Goal: Task Accomplishment & Management: Use online tool/utility

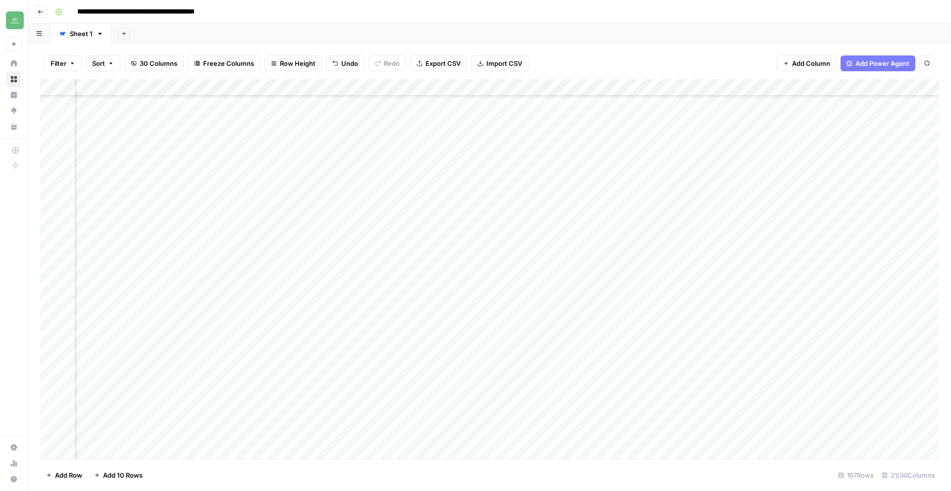
scroll to position [2465, 1061]
click at [44, 12] on button "Go back" at bounding box center [40, 11] width 13 height 13
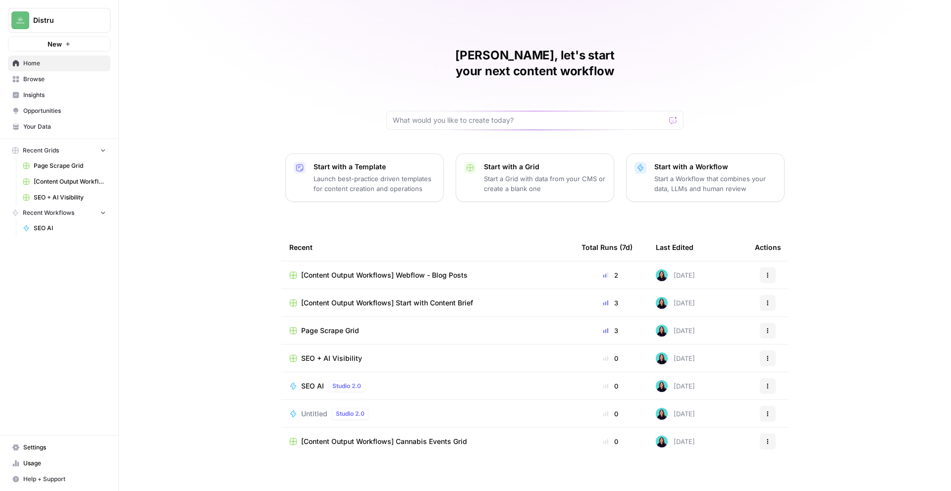
click at [438, 437] on span "[Content Output Workflows] Cannabis Events Grid" at bounding box center [384, 442] width 166 height 10
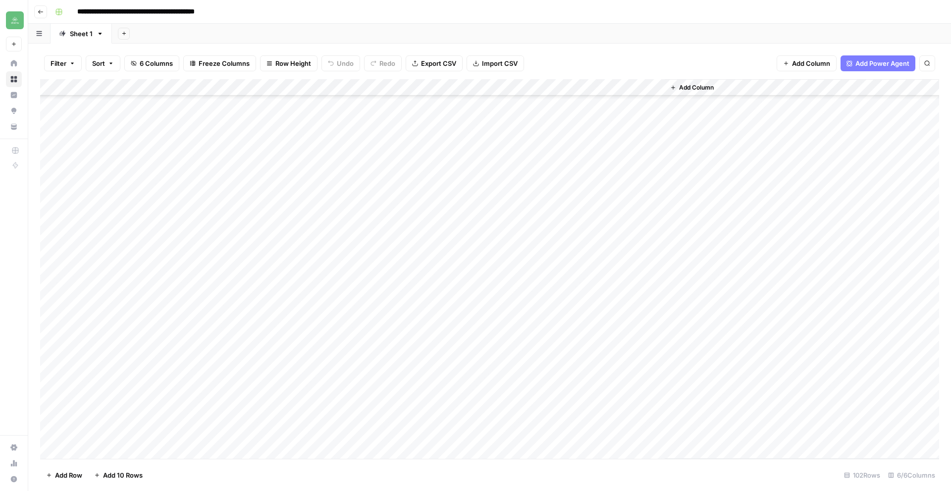
scroll to position [1370, 0]
click at [113, 452] on div "Add Column" at bounding box center [489, 269] width 899 height 380
click at [122, 425] on div at bounding box center [153, 434] width 158 height 18
click at [121, 433] on textarea at bounding box center [153, 435] width 158 height 14
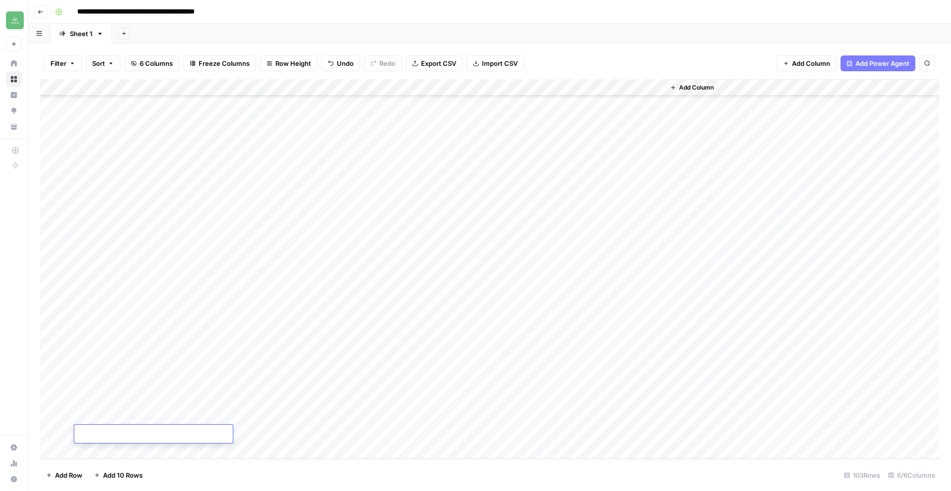
paste textarea "**********"
type textarea "**********"
click at [251, 430] on div "Add Column" at bounding box center [489, 269] width 899 height 380
click at [238, 437] on div "Add Column" at bounding box center [489, 269] width 899 height 380
type textarea "**********"
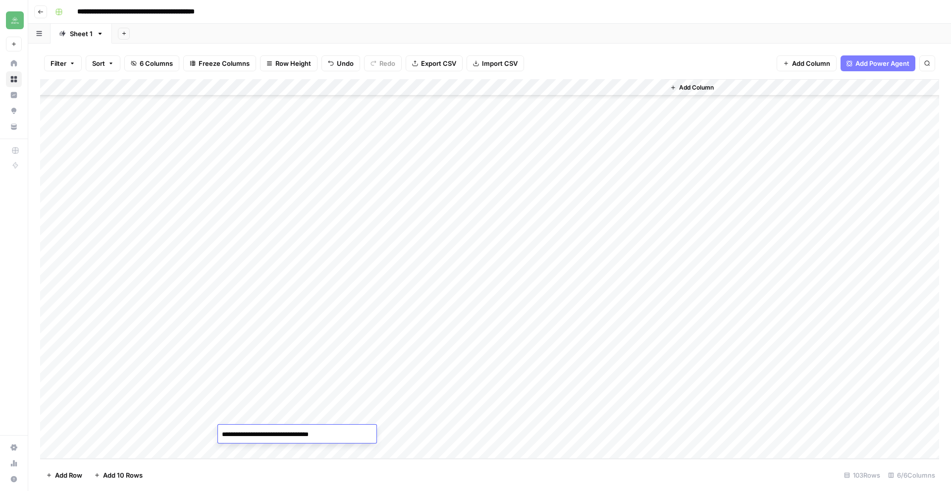
click at [396, 468] on footer "Add Row Add 10 Rows 103 Rows 6/6 Columns" at bounding box center [489, 475] width 899 height 32
click at [350, 431] on div "Add Column" at bounding box center [489, 269] width 899 height 380
click at [536, 434] on div "Add Column" at bounding box center [489, 269] width 899 height 380
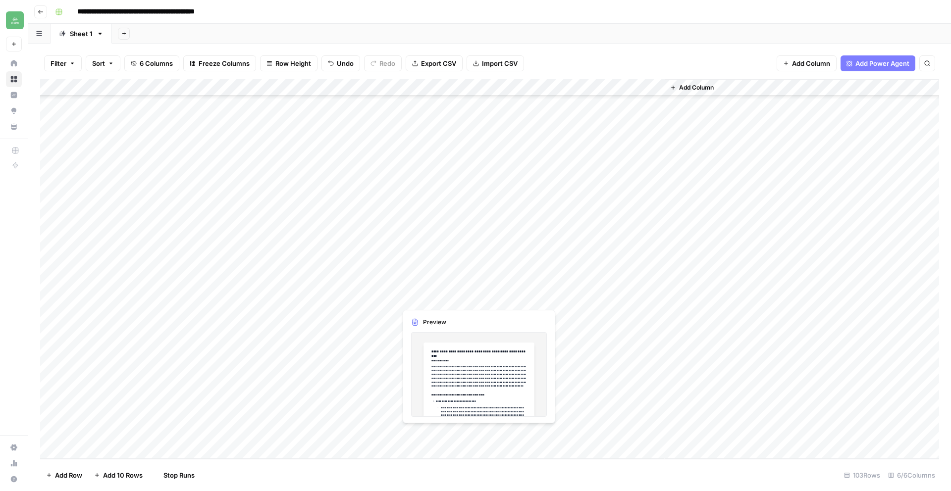
click at [441, 433] on div "Add Column" at bounding box center [489, 269] width 899 height 380
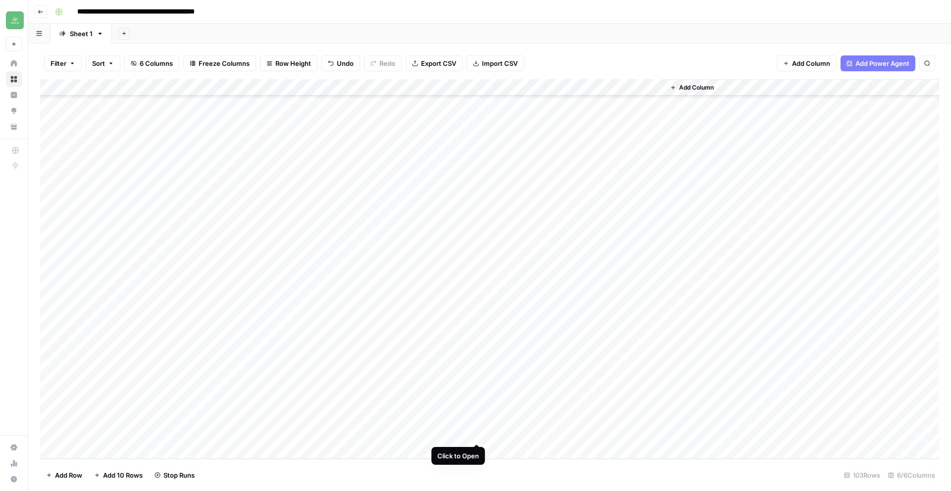
click at [428, 432] on div "Add Column" at bounding box center [489, 269] width 899 height 380
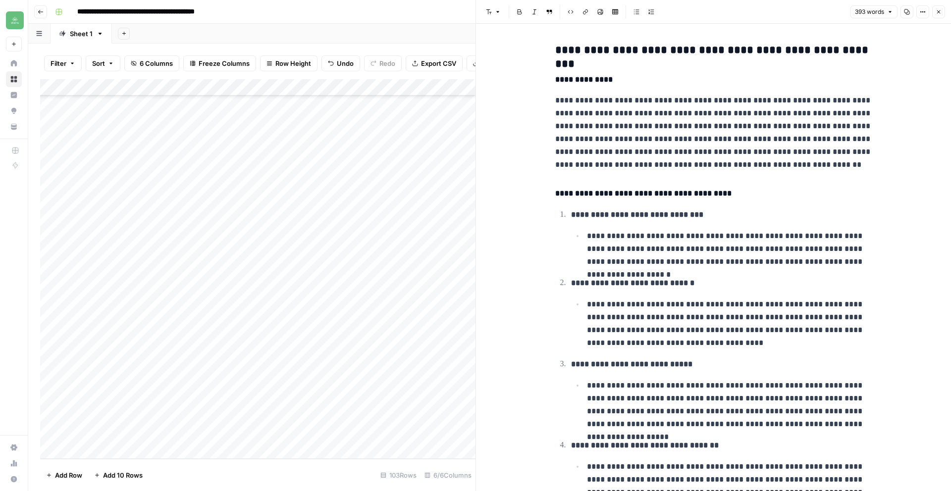
click at [907, 10] on icon "button" at bounding box center [907, 12] width 6 height 6
click at [936, 9] on icon "button" at bounding box center [939, 12] width 6 height 6
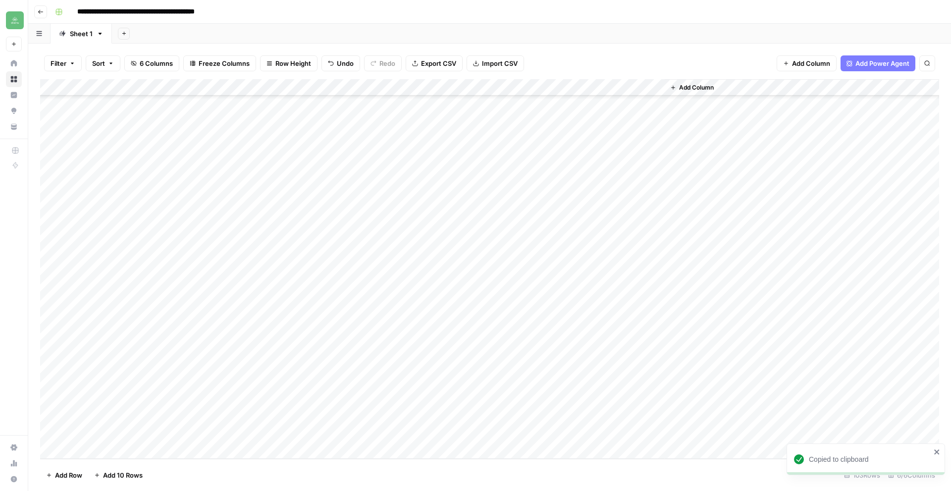
click at [615, 431] on div "Add Column" at bounding box center [489, 269] width 899 height 380
click at [616, 432] on div "Add Column" at bounding box center [489, 269] width 899 height 380
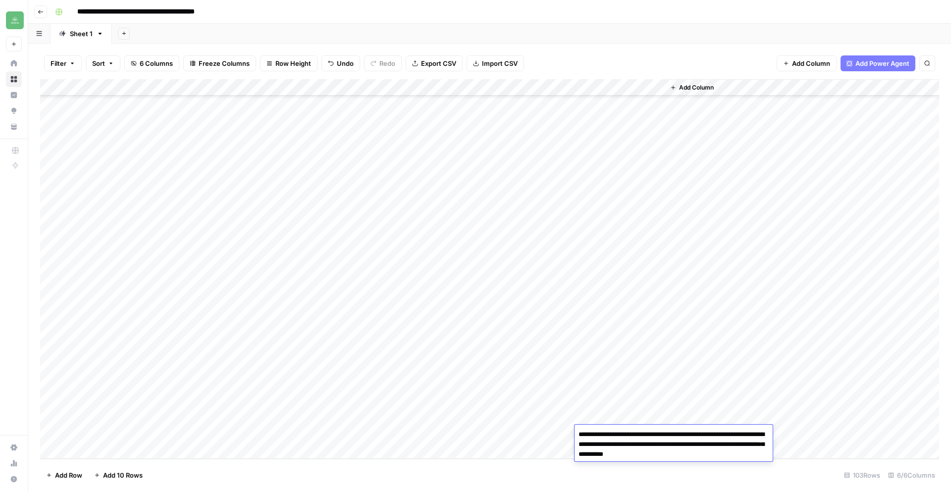
drag, startPoint x: 579, startPoint y: 436, endPoint x: 682, endPoint y: 456, distance: 105.5
click at [705, 462] on body "**********" at bounding box center [475, 245] width 951 height 491
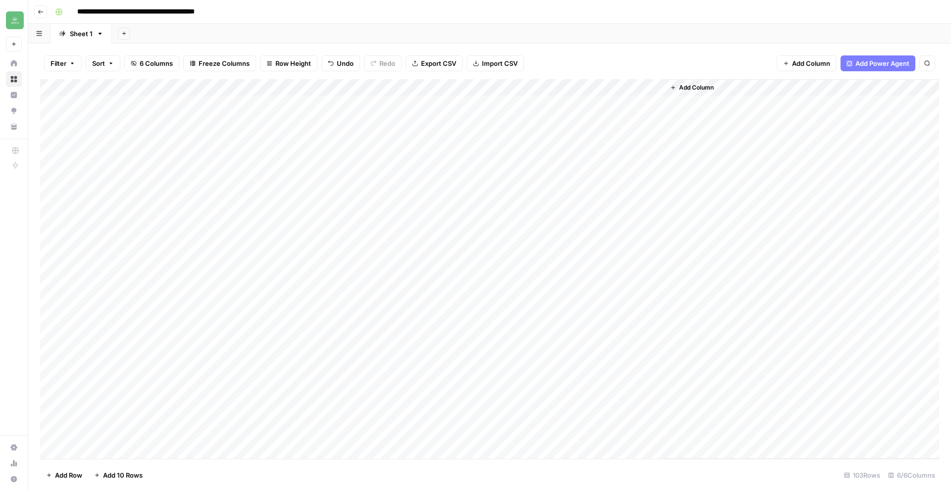
click at [285, 84] on div "Add Column" at bounding box center [489, 269] width 899 height 380
click at [255, 193] on span "Filter" at bounding box center [281, 193] width 87 height 10
type input "Event name"
click at [276, 114] on input "text" at bounding box center [270, 115] width 119 height 10
click at [235, 168] on span "contains" at bounding box center [235, 168] width 97 height 10
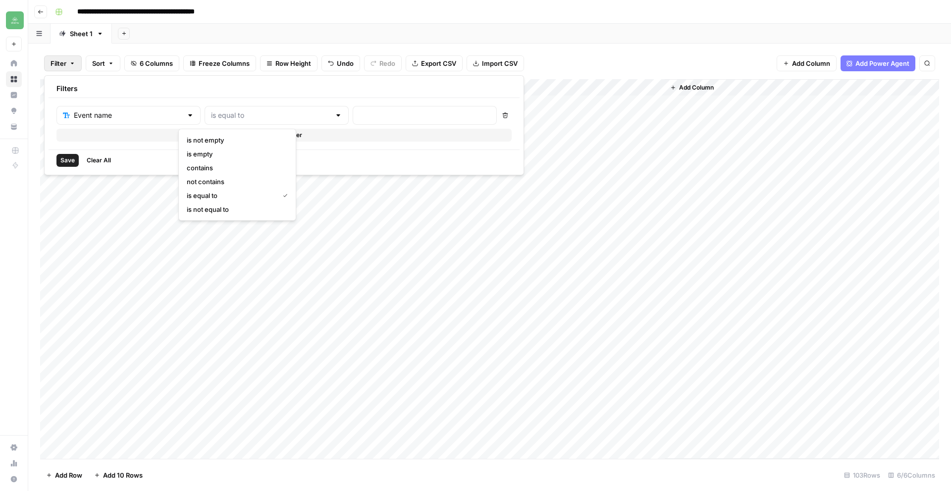
type input "contains"
click at [353, 109] on div at bounding box center [425, 115] width 144 height 19
type input "icf"
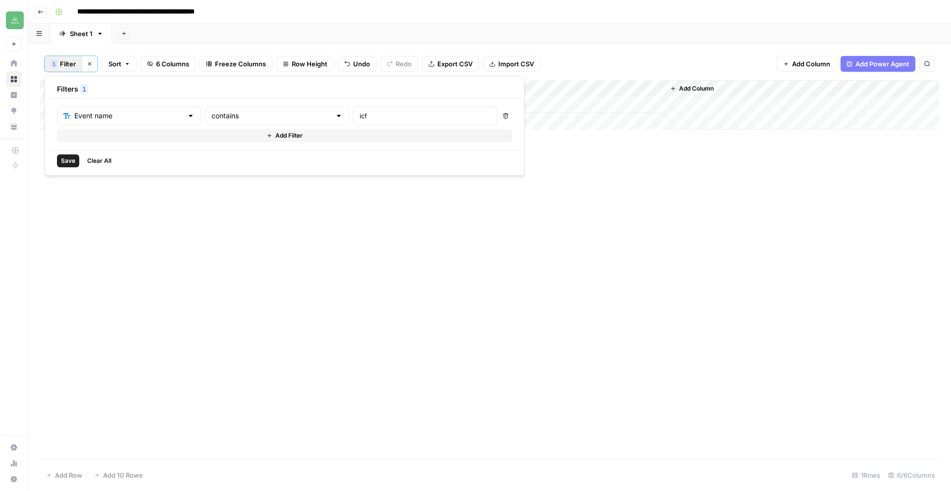
click at [473, 141] on div "Add Column" at bounding box center [489, 269] width 899 height 379
click at [187, 104] on div "Add Column" at bounding box center [489, 105] width 899 height 50
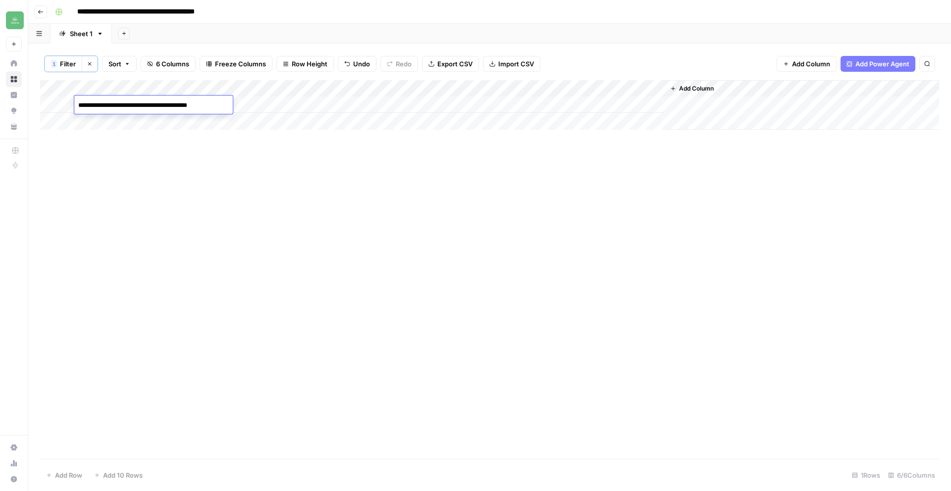
drag, startPoint x: 228, startPoint y: 105, endPoint x: 41, endPoint y: 98, distance: 187.8
click at [41, 98] on body "**********" at bounding box center [475, 245] width 951 height 491
click at [387, 103] on div "Add Column" at bounding box center [489, 105] width 899 height 50
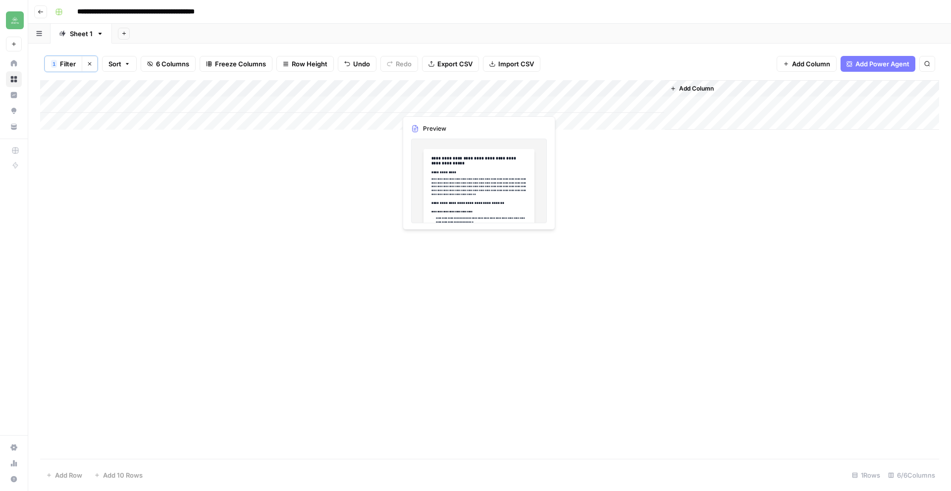
click at [443, 105] on div "Add Column" at bounding box center [489, 105] width 899 height 50
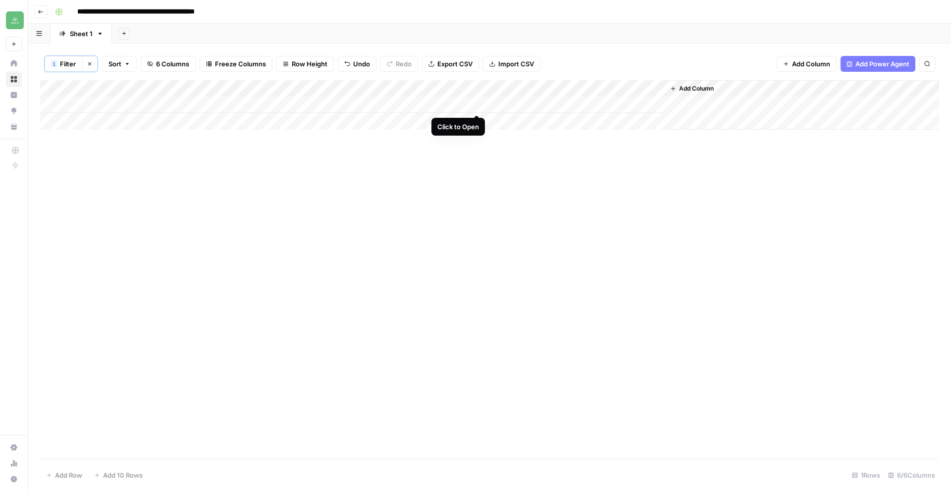
click at [477, 104] on div "Add Column" at bounding box center [489, 105] width 899 height 50
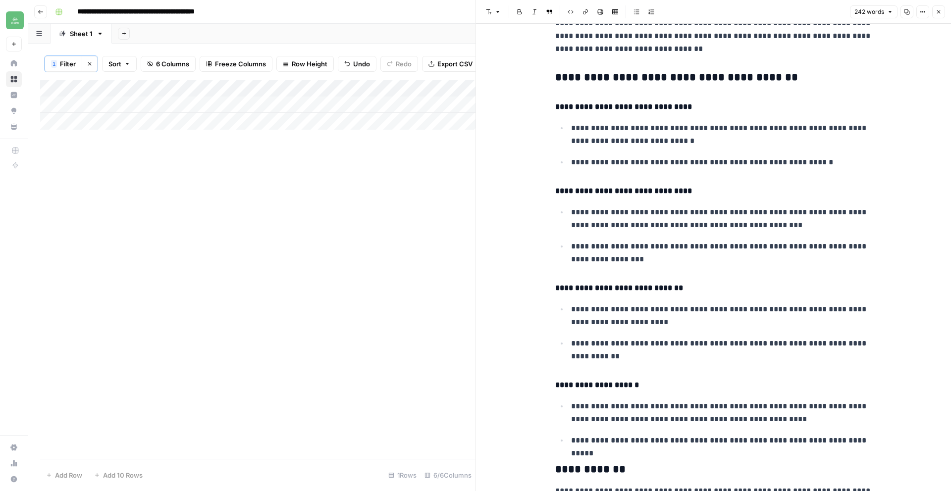
scroll to position [112, 0]
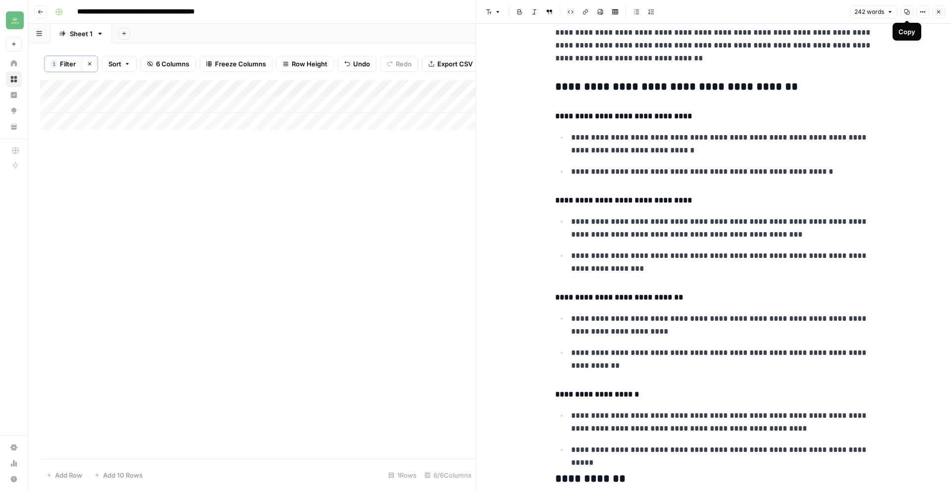
click at [905, 13] on icon "button" at bounding box center [907, 12] width 6 height 6
click at [453, 156] on div "Add Column" at bounding box center [257, 269] width 435 height 379
click at [935, 9] on button "Close" at bounding box center [938, 11] width 13 height 13
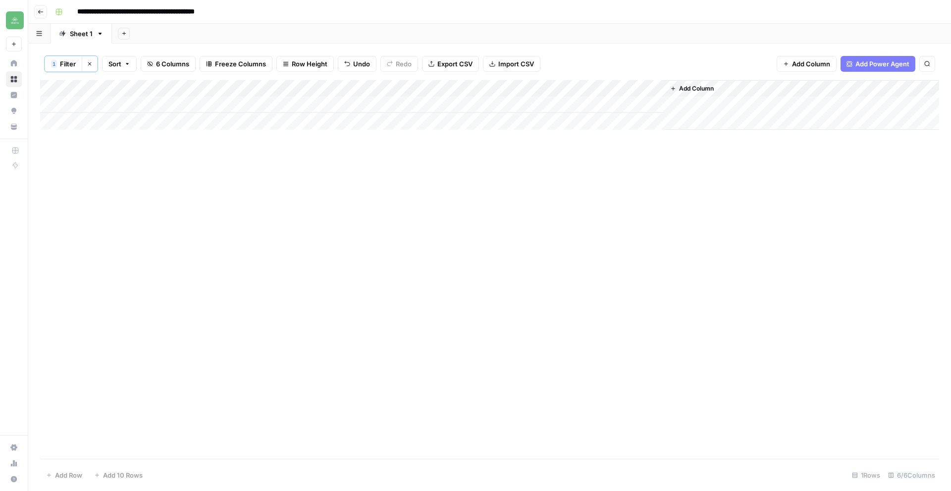
click at [624, 105] on div "Add Column" at bounding box center [489, 105] width 899 height 50
click at [561, 105] on div "Add Column" at bounding box center [489, 105] width 899 height 50
click at [614, 106] on div "Add Column" at bounding box center [489, 105] width 899 height 50
click at [617, 105] on div "Add Column" at bounding box center [489, 105] width 899 height 50
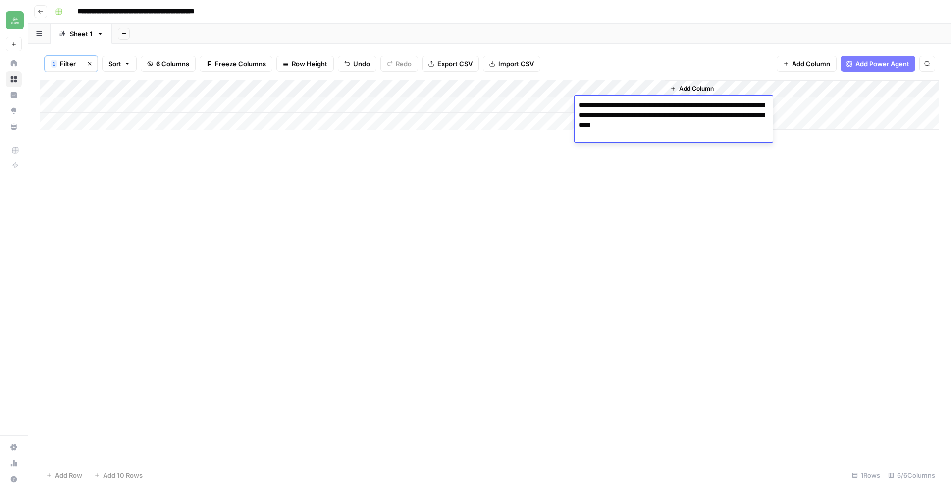
drag, startPoint x: 703, startPoint y: 125, endPoint x: 569, endPoint y: 106, distance: 135.5
click at [569, 106] on body "**********" at bounding box center [475, 245] width 951 height 491
click at [300, 87] on div "Add Column" at bounding box center [489, 105] width 899 height 50
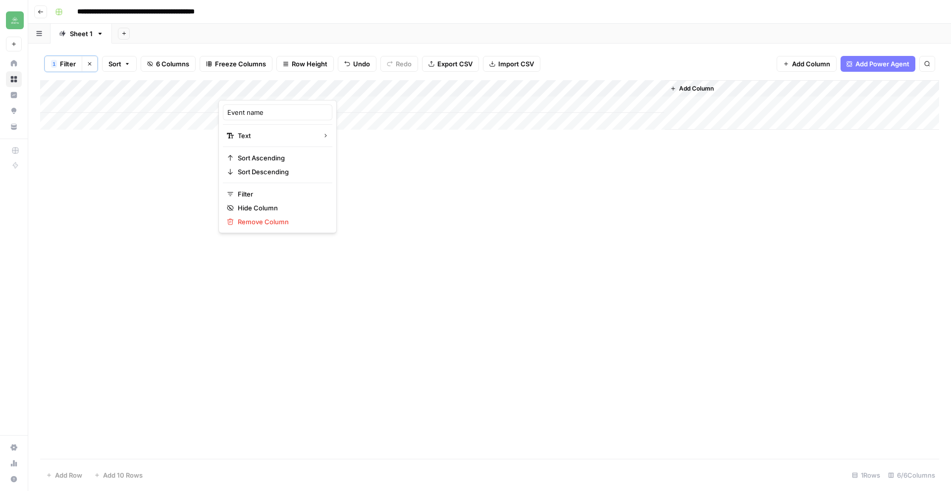
click at [299, 88] on div at bounding box center [263, 90] width 90 height 20
click at [302, 88] on div at bounding box center [263, 90] width 90 height 20
click at [230, 194] on icon "button" at bounding box center [230, 194] width 6 height 4
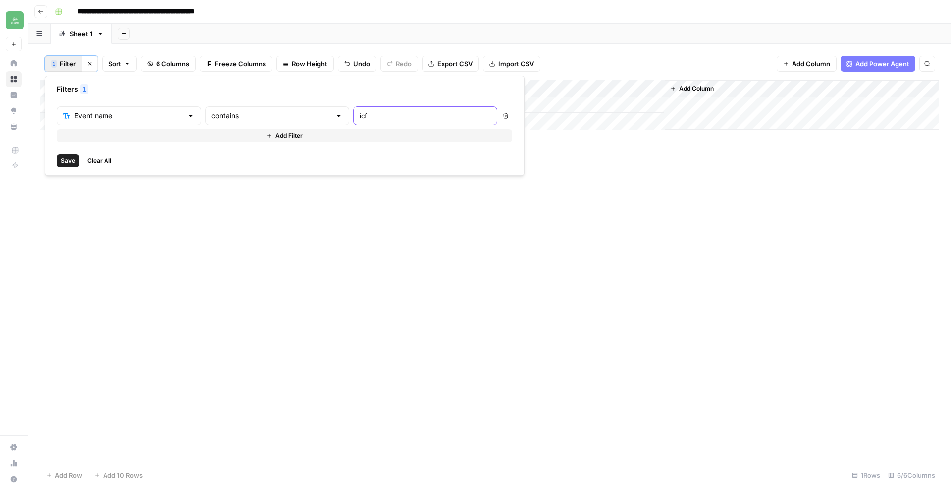
drag, startPoint x: 329, startPoint y: 114, endPoint x: 299, endPoint y: 113, distance: 30.2
click at [299, 113] on div "Event name contains icf" at bounding box center [277, 115] width 440 height 19
type input "spanna"
click at [342, 206] on div "Add Column" at bounding box center [489, 269] width 899 height 379
click at [197, 105] on div "Add Column" at bounding box center [489, 105] width 899 height 50
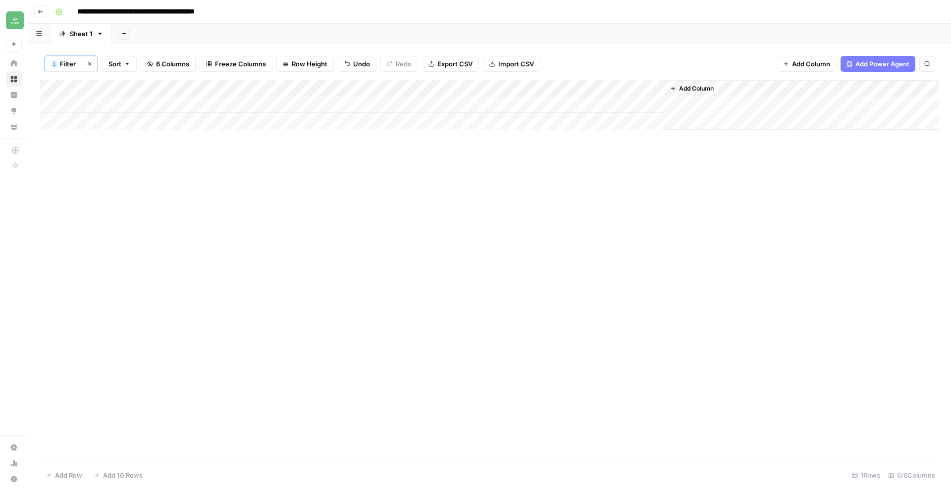
click at [197, 105] on div "Add Column" at bounding box center [489, 105] width 899 height 50
drag, startPoint x: 197, startPoint y: 105, endPoint x: -28, endPoint y: 90, distance: 225.9
click at [0, 90] on html "**********" at bounding box center [475, 245] width 951 height 491
type textarea "**********"
click at [386, 103] on div "Add Column" at bounding box center [489, 105] width 899 height 50
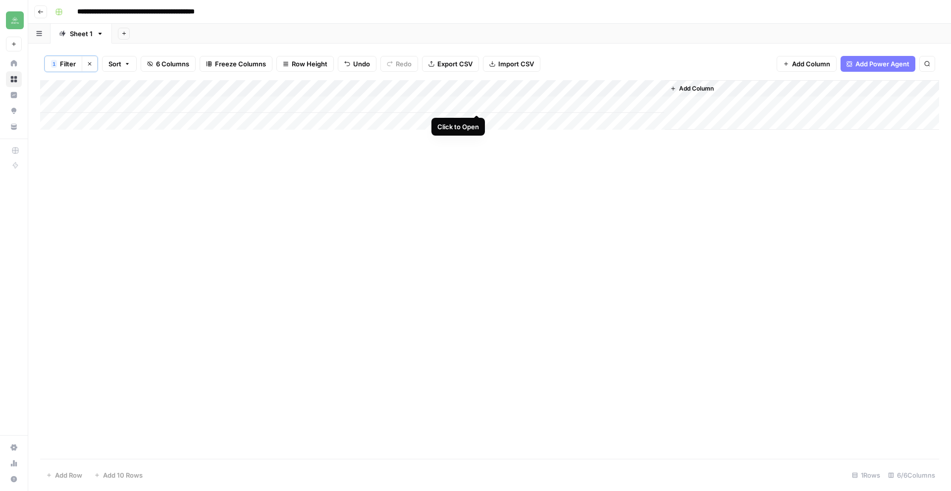
click at [474, 103] on div "Add Column" at bounding box center [489, 105] width 899 height 50
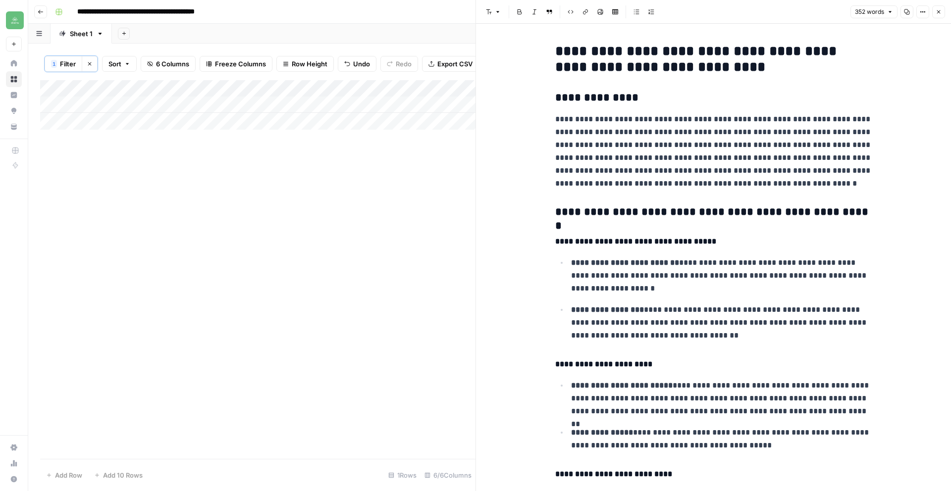
click at [908, 10] on icon "button" at bounding box center [907, 12] width 6 height 6
drag, startPoint x: 457, startPoint y: 158, endPoint x: 455, endPoint y: 146, distance: 12.1
click at [457, 158] on div "Add Column" at bounding box center [257, 269] width 435 height 379
click at [938, 12] on icon "button" at bounding box center [938, 11] width 3 height 3
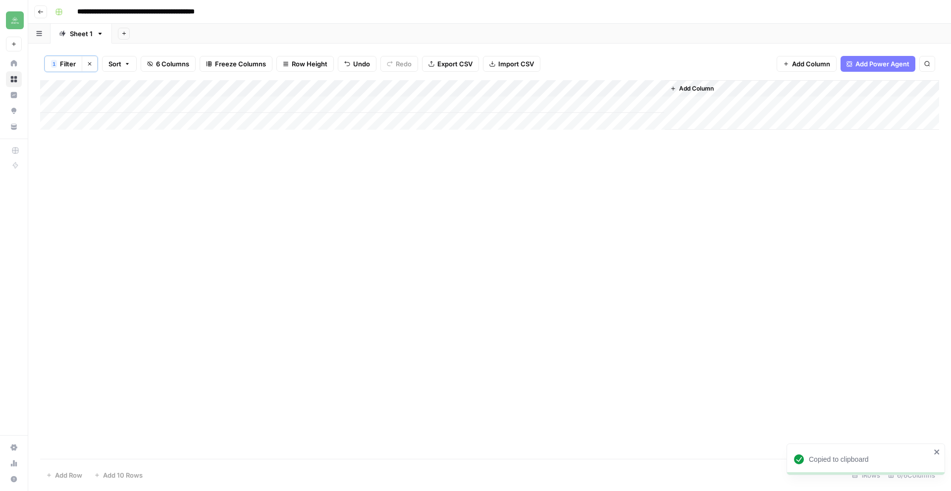
click at [530, 105] on div "Add Column" at bounding box center [489, 105] width 899 height 50
click at [618, 105] on div "Add Column" at bounding box center [489, 105] width 899 height 50
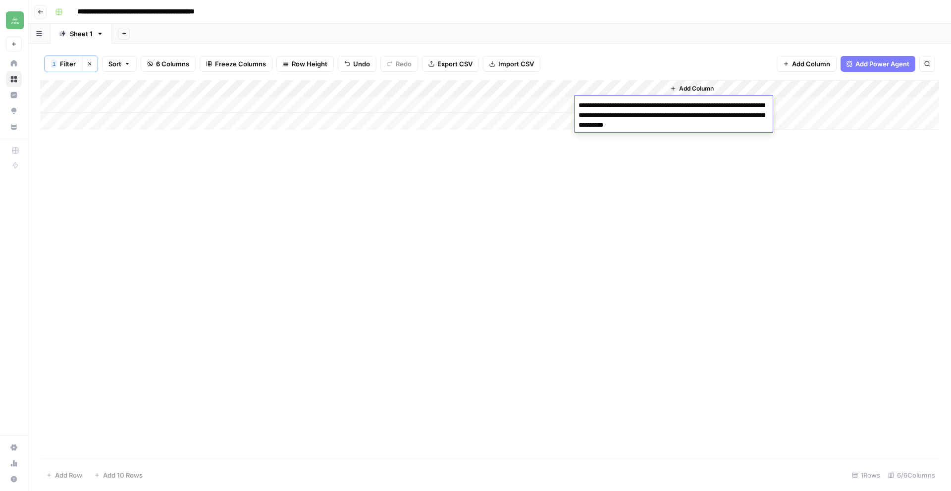
drag, startPoint x: 725, startPoint y: 128, endPoint x: 572, endPoint y: 103, distance: 155.2
click at [572, 103] on body "**********" at bounding box center [475, 245] width 951 height 491
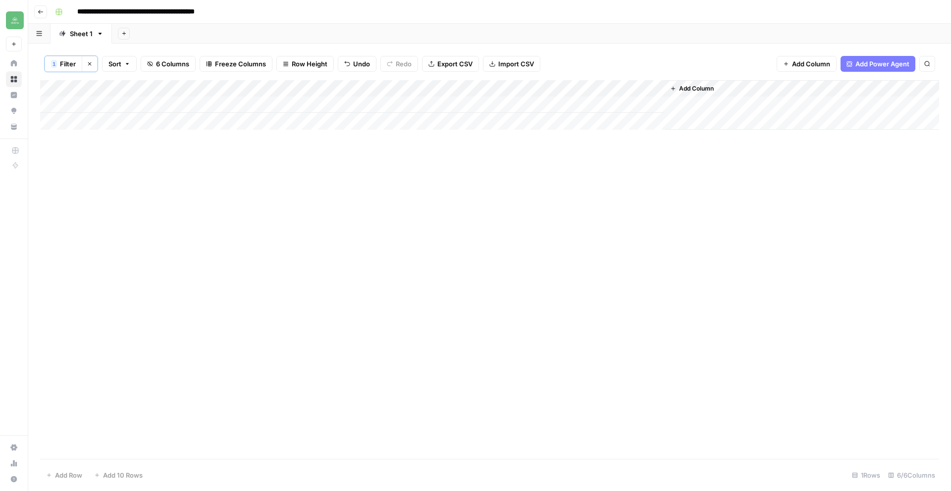
click at [554, 87] on div "Add Column" at bounding box center [489, 105] width 899 height 50
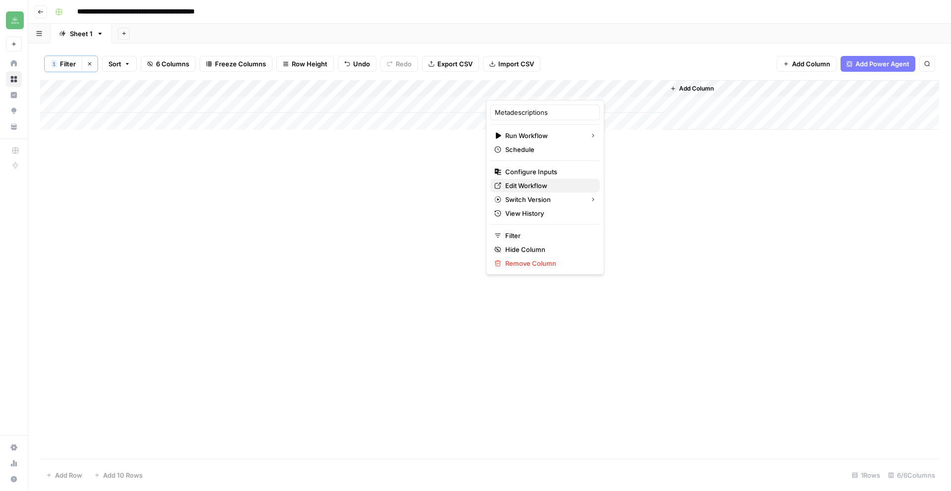
click at [529, 184] on span "Edit Workflow" at bounding box center [548, 186] width 87 height 10
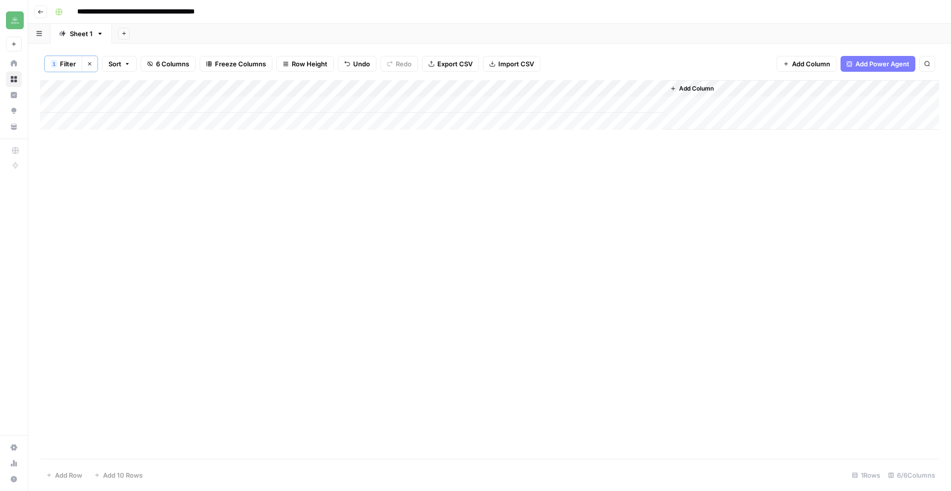
click at [567, 104] on div "Add Column" at bounding box center [489, 105] width 899 height 50
click at [632, 106] on div "Add Column" at bounding box center [489, 105] width 899 height 50
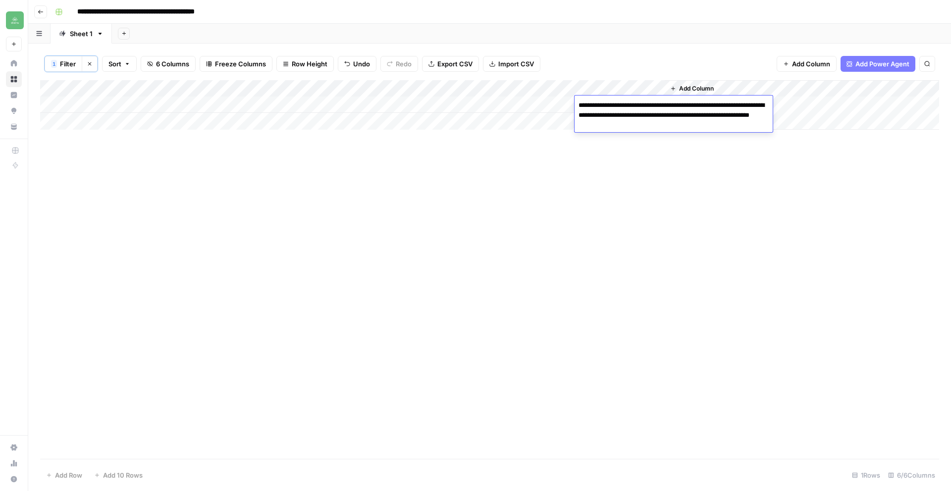
click at [625, 156] on div "Add Column" at bounding box center [489, 269] width 899 height 379
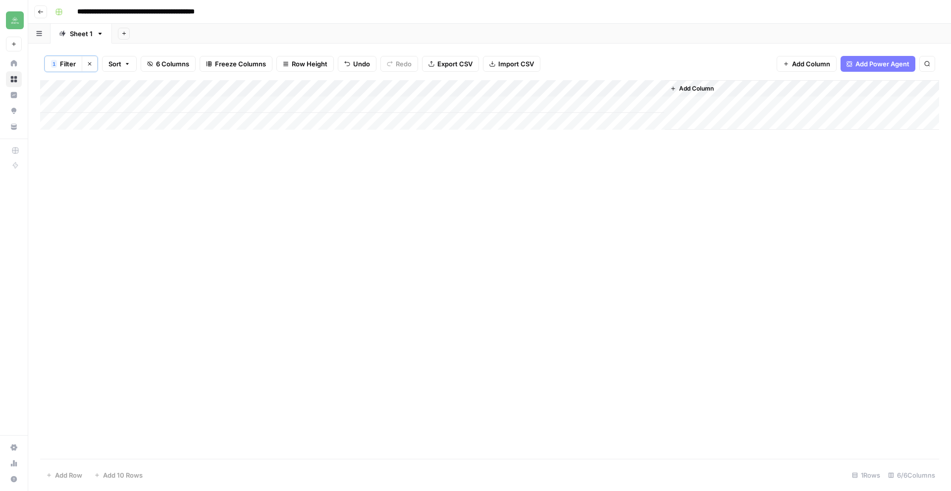
click at [537, 107] on div "Add Column" at bounding box center [489, 105] width 899 height 50
click at [437, 104] on div "Add Column" at bounding box center [489, 105] width 899 height 50
click at [475, 102] on div "Add Column" at bounding box center [489, 105] width 899 height 50
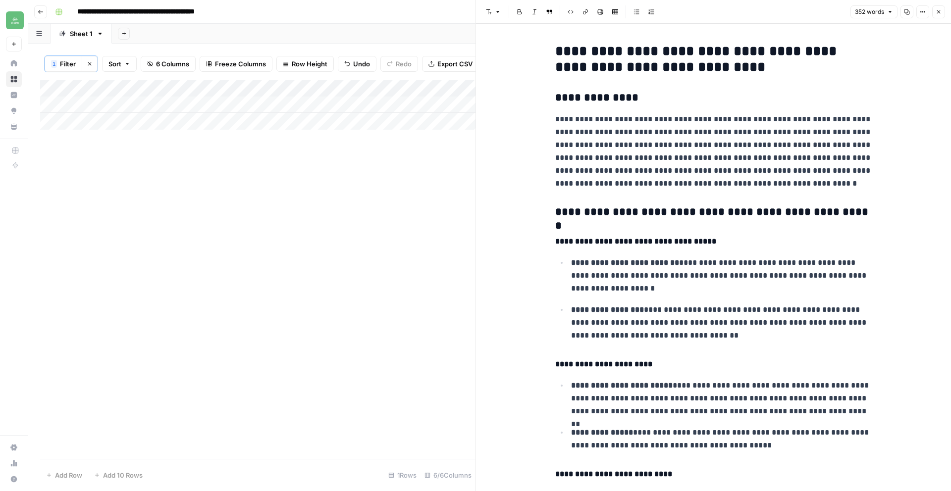
click at [937, 13] on icon "button" at bounding box center [938, 11] width 3 height 3
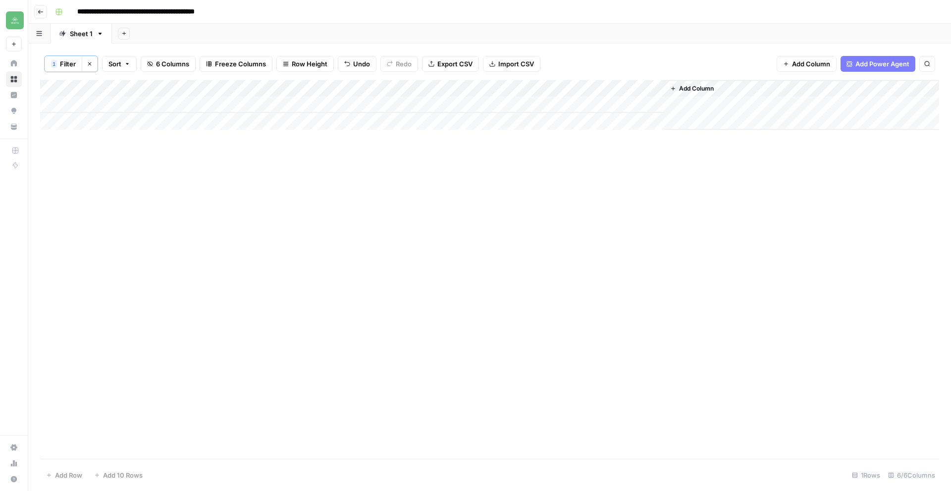
click at [614, 106] on div "Add Column" at bounding box center [489, 105] width 899 height 50
click at [538, 106] on div "Add Column" at bounding box center [489, 105] width 899 height 50
click at [553, 102] on div "Add Column" at bounding box center [489, 105] width 899 height 50
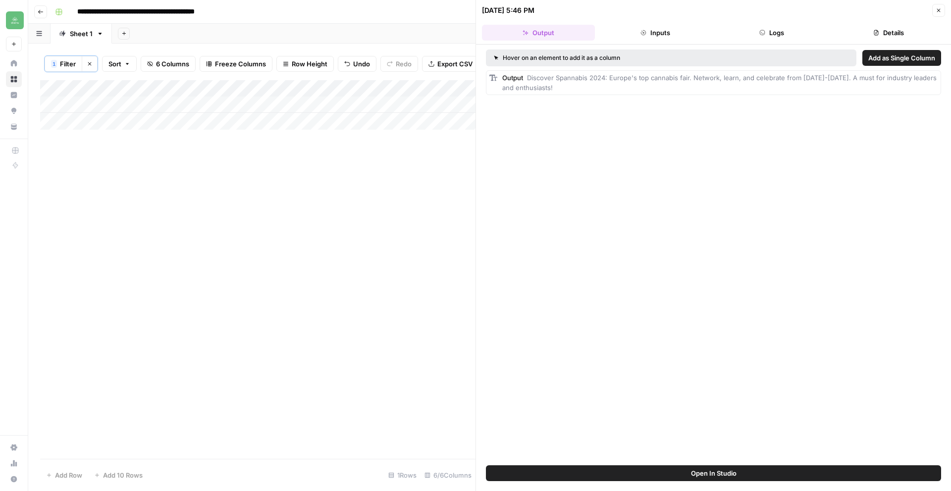
click at [937, 7] on icon "button" at bounding box center [939, 10] width 6 height 6
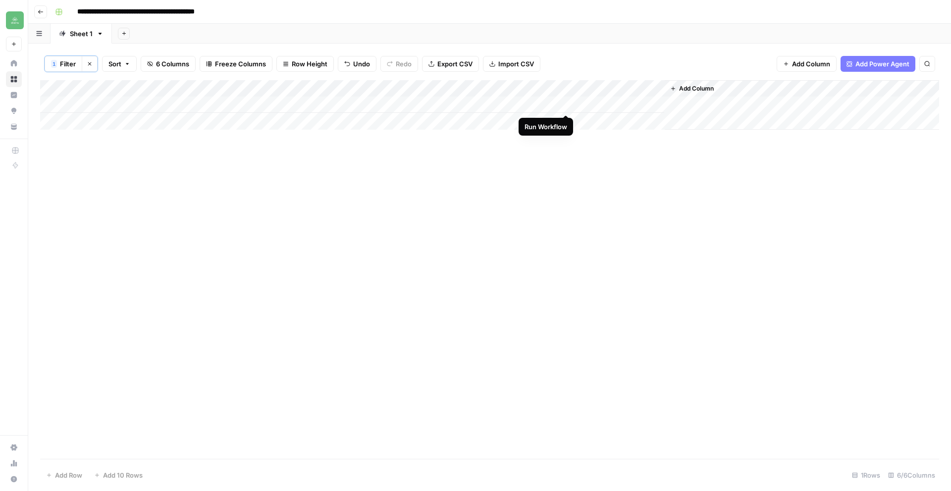
click at [563, 102] on div "Add Column" at bounding box center [489, 105] width 899 height 50
click at [635, 109] on div "Add Column" at bounding box center [489, 105] width 899 height 50
click at [635, 106] on div "Add Column" at bounding box center [489, 105] width 899 height 50
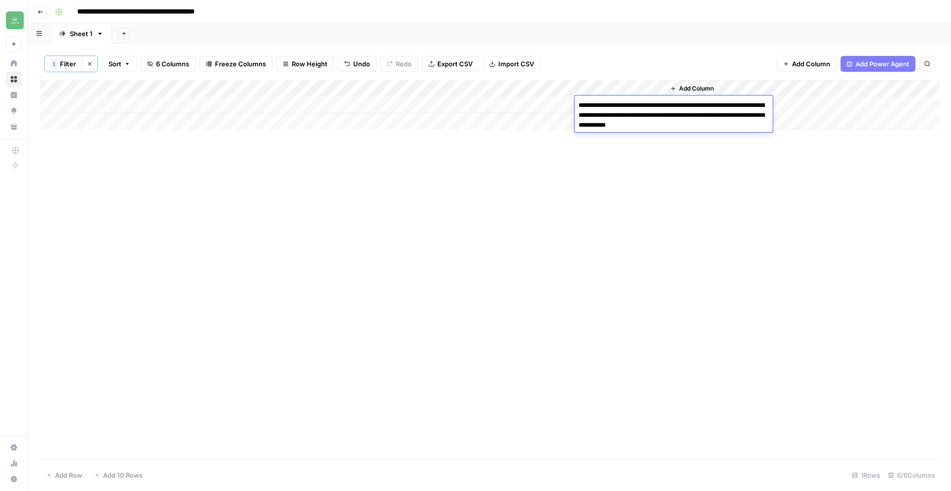
click at [527, 104] on div "Add Column" at bounding box center [489, 105] width 899 height 50
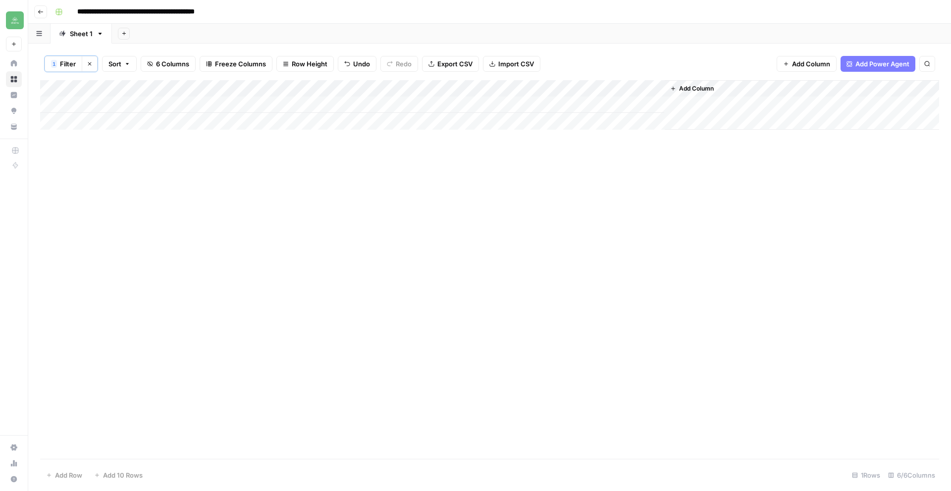
click at [556, 88] on div "Add Column" at bounding box center [489, 105] width 899 height 50
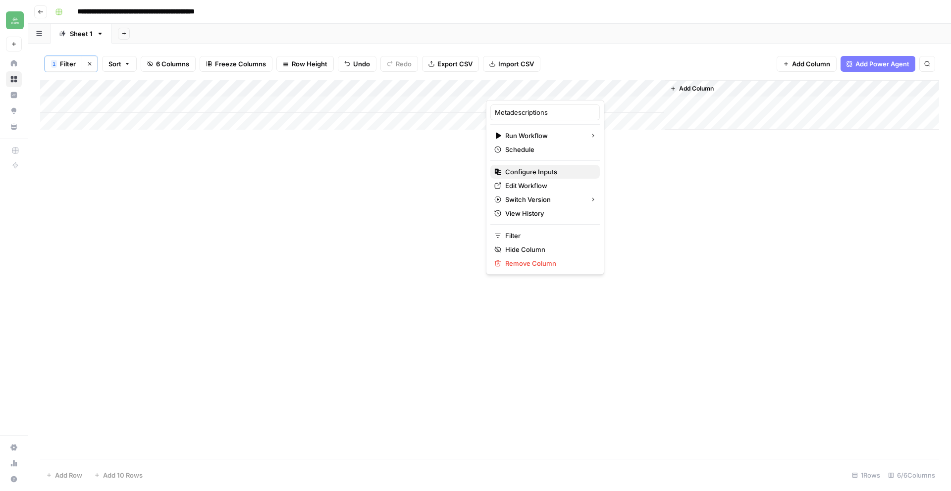
click at [540, 173] on span "Configure Inputs" at bounding box center [548, 172] width 87 height 10
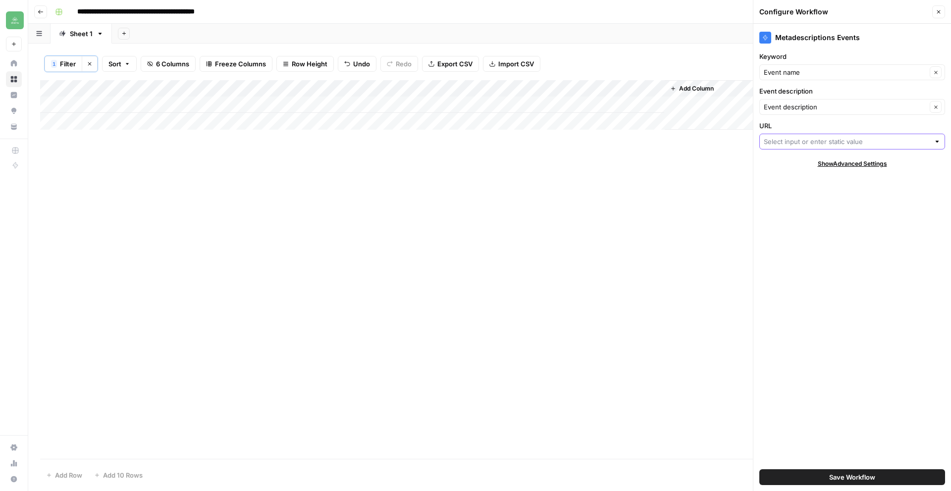
click at [779, 139] on input "URL" at bounding box center [847, 142] width 166 height 10
click at [793, 175] on span "Event Link" at bounding box center [850, 178] width 165 height 10
type input "Event Link"
click at [846, 479] on span "Save Workflow" at bounding box center [852, 478] width 46 height 10
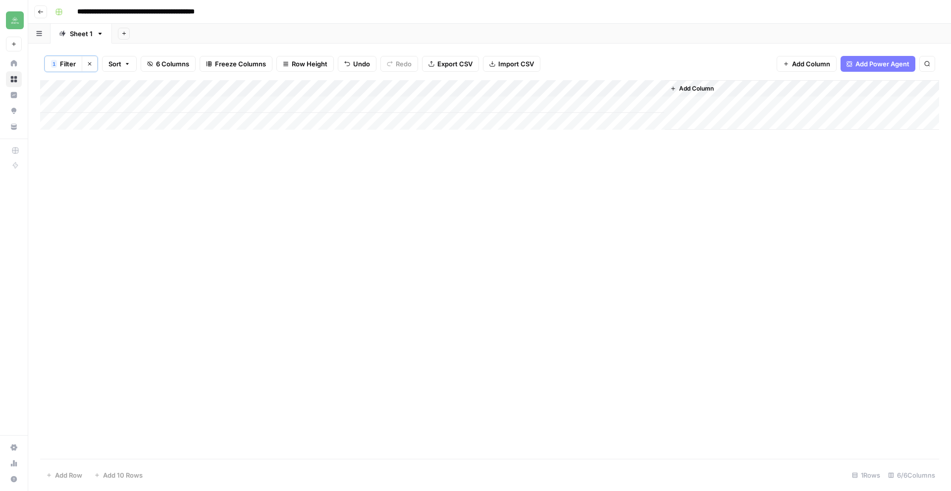
click at [566, 89] on div "Add Column" at bounding box center [489, 105] width 899 height 50
click at [554, 137] on div "Add Column" at bounding box center [489, 269] width 899 height 379
click at [564, 105] on div "Add Column" at bounding box center [489, 105] width 899 height 50
click at [621, 107] on div "Add Column" at bounding box center [489, 105] width 899 height 50
click at [623, 106] on div "Add Column" at bounding box center [489, 105] width 899 height 50
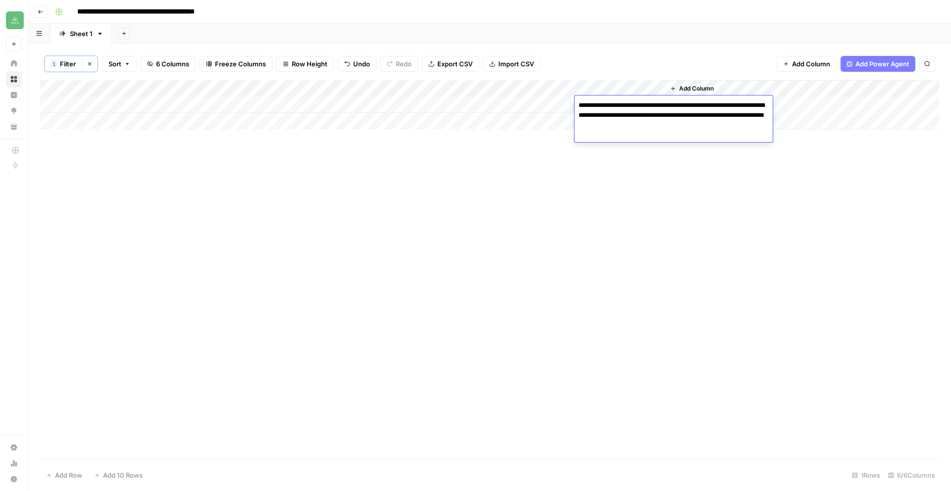
drag, startPoint x: 705, startPoint y: 126, endPoint x: 560, endPoint y: 103, distance: 147.5
click at [560, 103] on body "**********" at bounding box center [475, 245] width 951 height 491
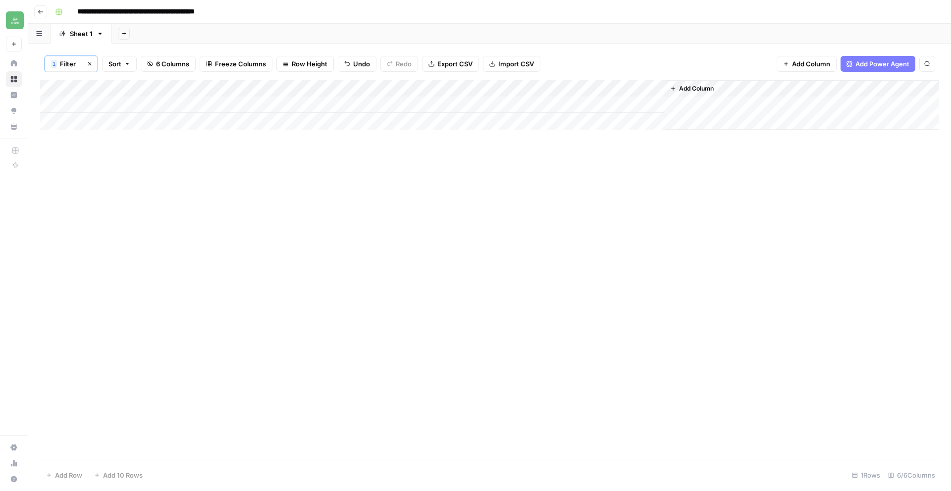
click at [526, 146] on div "Add Column" at bounding box center [489, 269] width 899 height 379
click at [288, 90] on div "Add Column" at bounding box center [489, 105] width 899 height 50
click at [266, 192] on span "Filter" at bounding box center [281, 194] width 87 height 10
drag, startPoint x: 346, startPoint y: 118, endPoint x: 246, endPoint y: 105, distance: 100.3
click at [246, 105] on div "Event name contains spanna Delete Add Filter" at bounding box center [284, 125] width 471 height 52
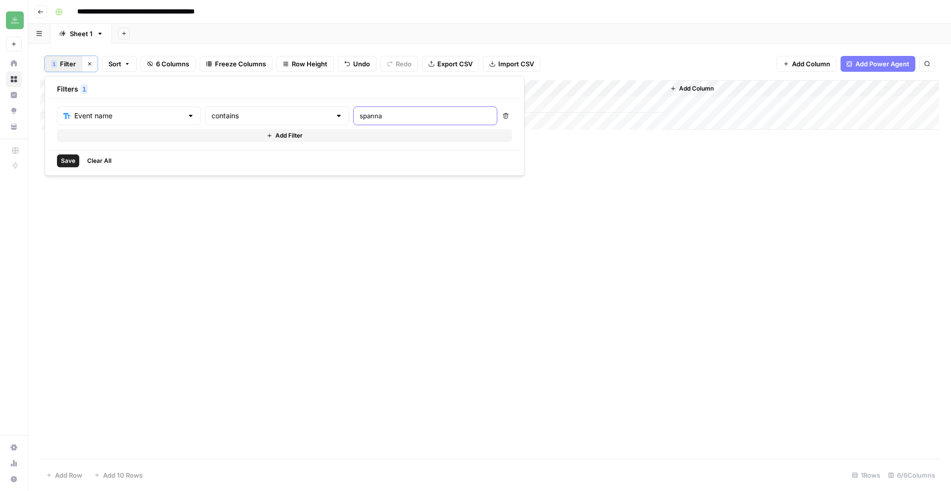
drag, startPoint x: 336, startPoint y: 118, endPoint x: 301, endPoint y: 117, distance: 34.7
click at [353, 117] on div "spanna" at bounding box center [425, 115] width 144 height 19
type input "[US_STATE]"
click at [338, 223] on div "Add Column" at bounding box center [489, 269] width 899 height 379
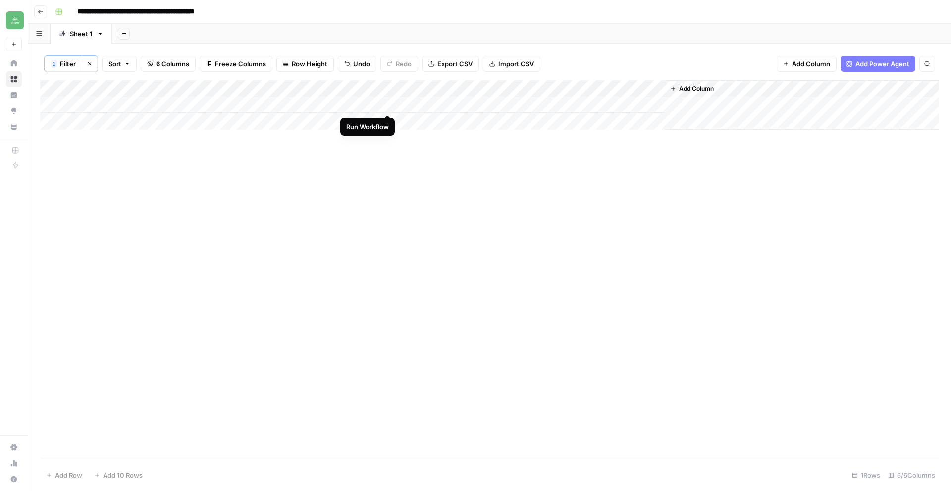
click at [388, 105] on div "Add Column" at bounding box center [489, 105] width 899 height 50
click at [474, 103] on div "Add Column" at bounding box center [489, 105] width 899 height 50
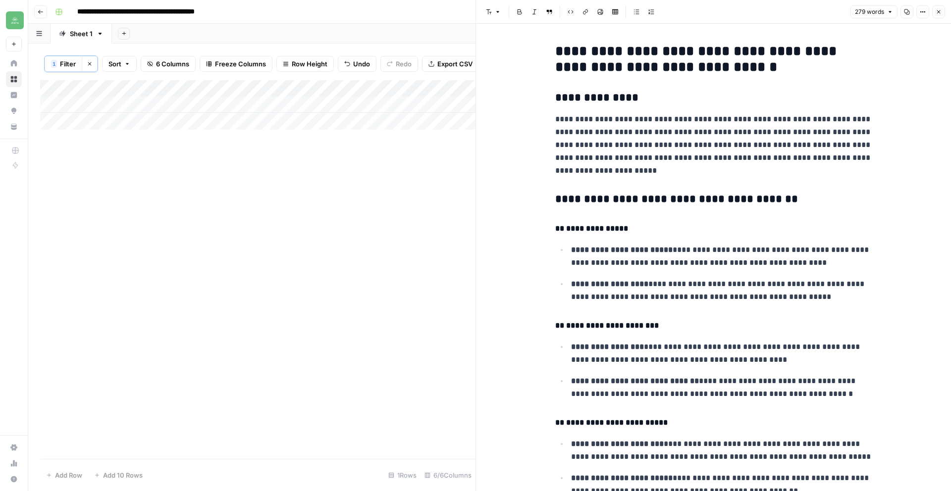
click at [904, 12] on icon "button" at bounding box center [906, 11] width 5 height 5
click at [941, 12] on span "Close" at bounding box center [941, 12] width 0 height 0
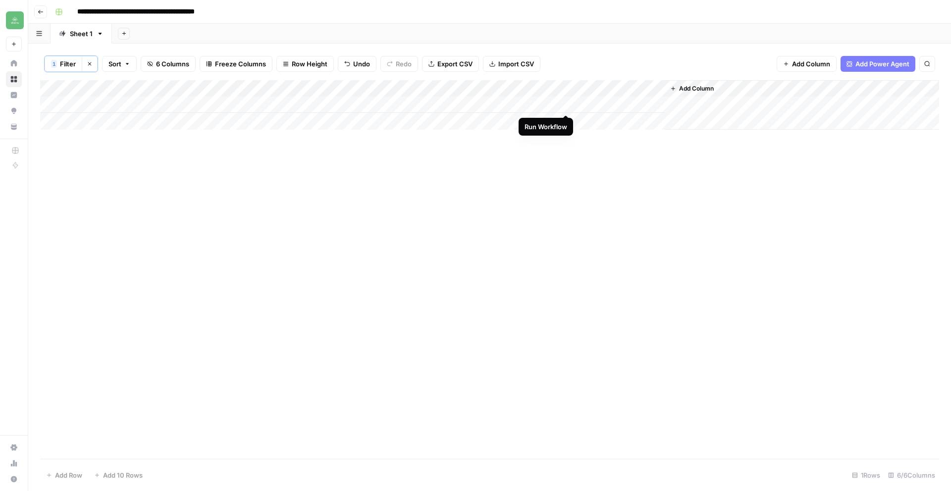
click at [564, 103] on div "Add Column" at bounding box center [489, 105] width 899 height 50
click at [620, 103] on div "Add Column" at bounding box center [489, 105] width 899 height 50
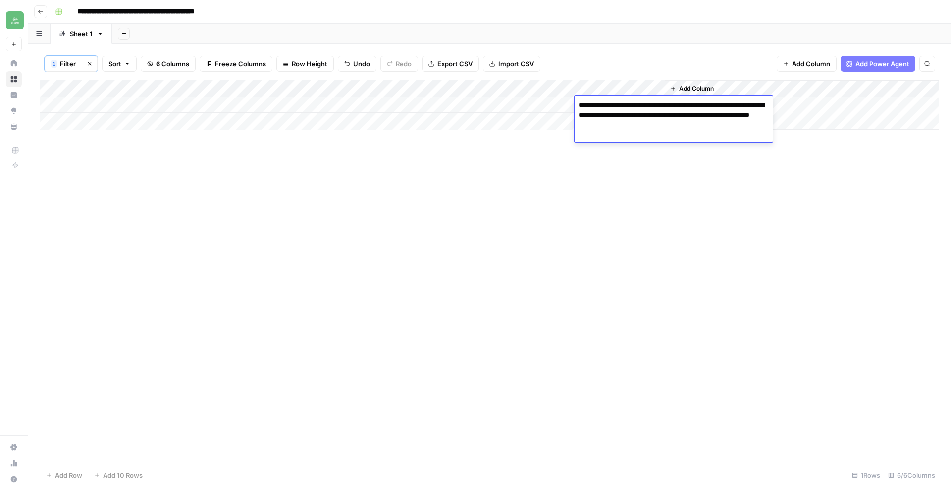
drag, startPoint x: 665, startPoint y: 125, endPoint x: 582, endPoint y: 101, distance: 85.9
click at [579, 98] on div "**********" at bounding box center [674, 119] width 198 height 47
click at [157, 121] on div "Add Column" at bounding box center [489, 105] width 899 height 50
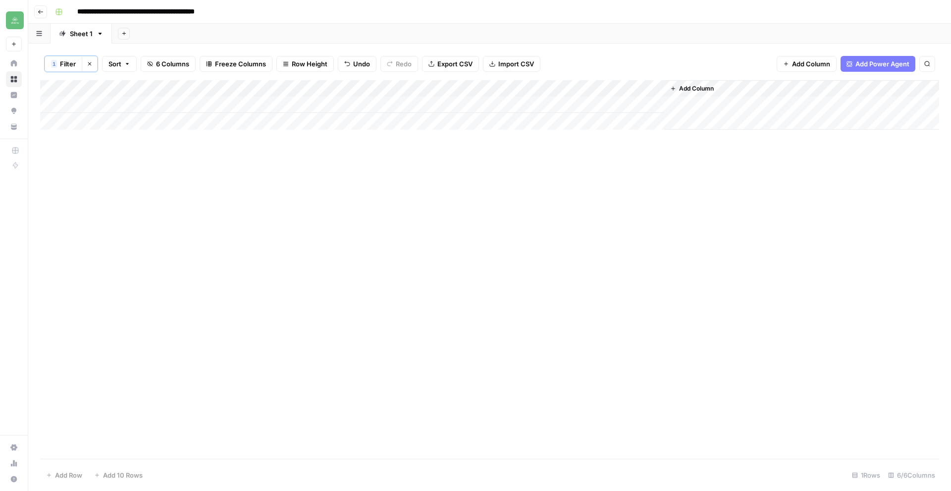
click at [292, 93] on div "Add Column" at bounding box center [489, 105] width 899 height 50
click at [259, 197] on span "Filter" at bounding box center [281, 194] width 87 height 10
click at [99, 162] on span "Clear All" at bounding box center [99, 161] width 24 height 9
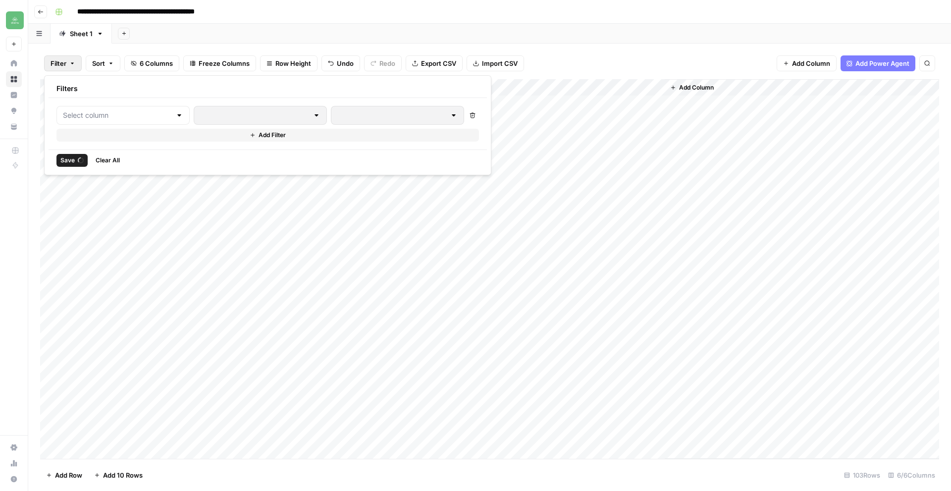
click at [208, 203] on div "Add Column" at bounding box center [489, 269] width 899 height 380
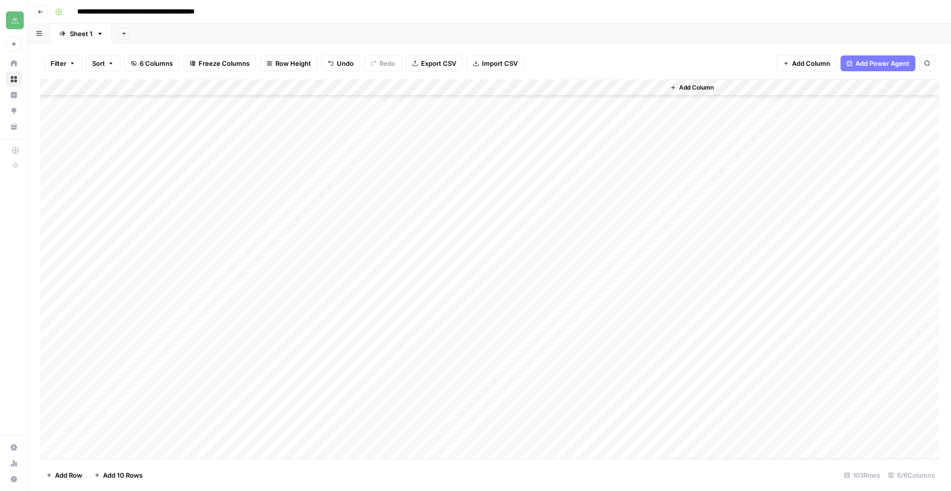
scroll to position [1387, 0]
click at [153, 455] on div "Add Column" at bounding box center [489, 269] width 899 height 380
click at [148, 429] on div "Add Column" at bounding box center [489, 269] width 899 height 380
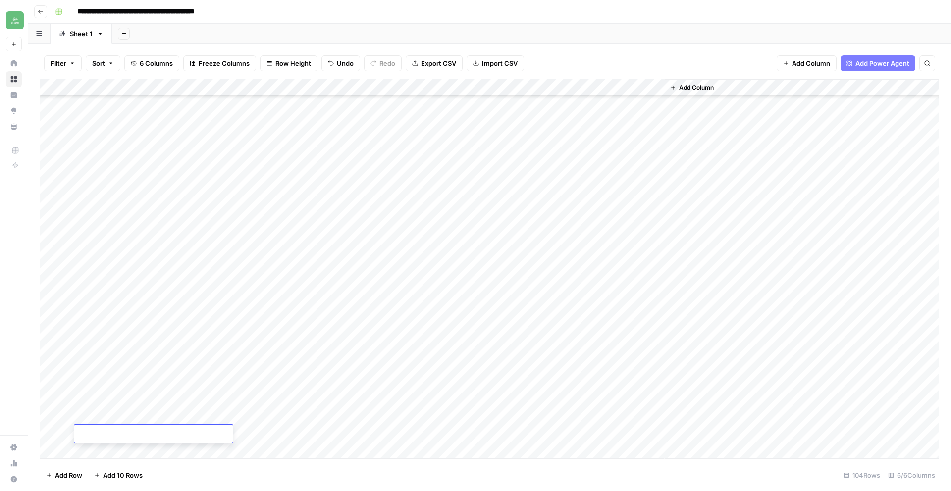
type textarea "**********"
click at [265, 437] on div "Add Column" at bounding box center [489, 269] width 899 height 380
click at [271, 432] on div "Add Column" at bounding box center [489, 269] width 899 height 380
type textarea "**********"
click at [450, 453] on div "Add Column" at bounding box center [489, 269] width 899 height 380
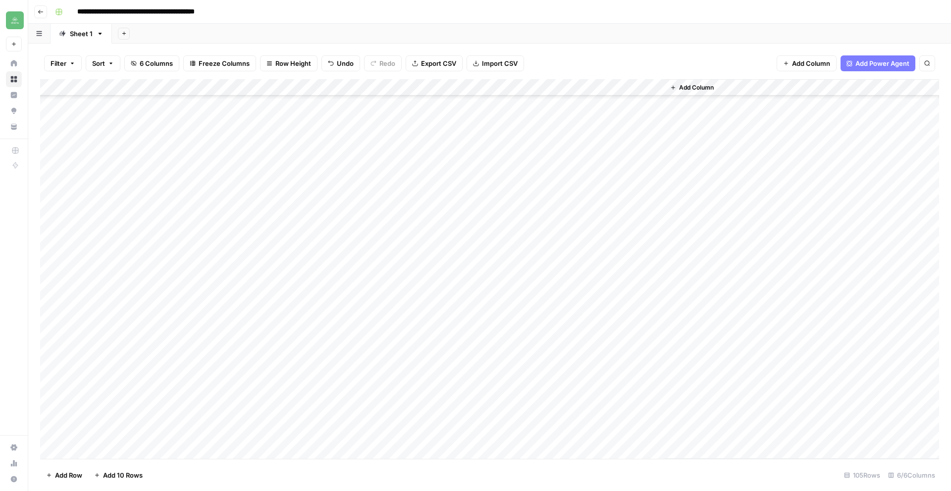
click at [349, 431] on div "Add Column" at bounding box center [489, 269] width 899 height 380
click at [350, 416] on div "Add Column" at bounding box center [489, 269] width 899 height 380
click at [387, 430] on div "Add Column" at bounding box center [489, 269] width 899 height 380
click at [533, 416] on div "Add Column" at bounding box center [489, 269] width 899 height 380
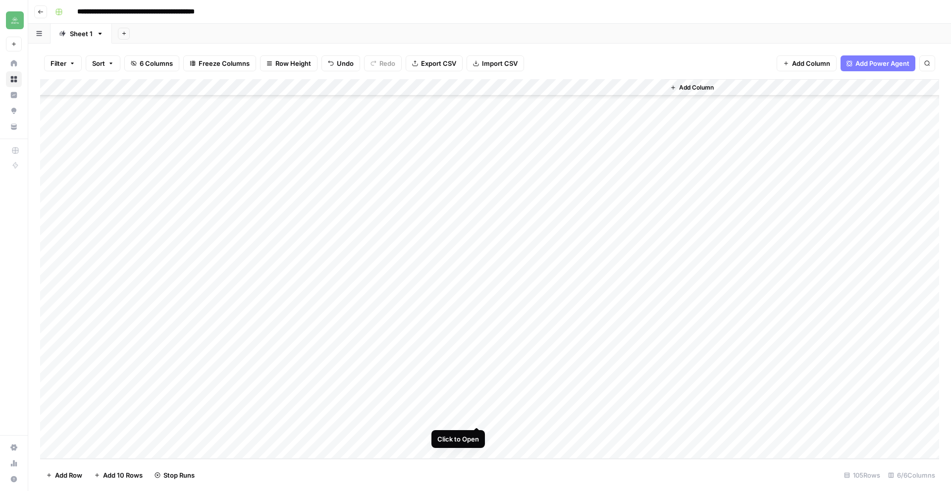
click at [480, 417] on div "Add Column" at bounding box center [489, 269] width 899 height 380
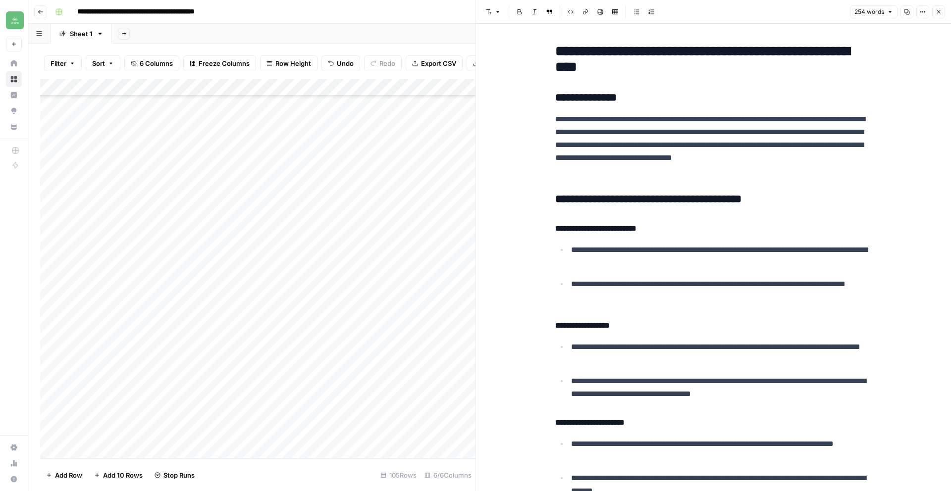
click at [903, 12] on span "Copy" at bounding box center [903, 12] width 0 height 0
click at [935, 10] on button "Close" at bounding box center [938, 11] width 13 height 13
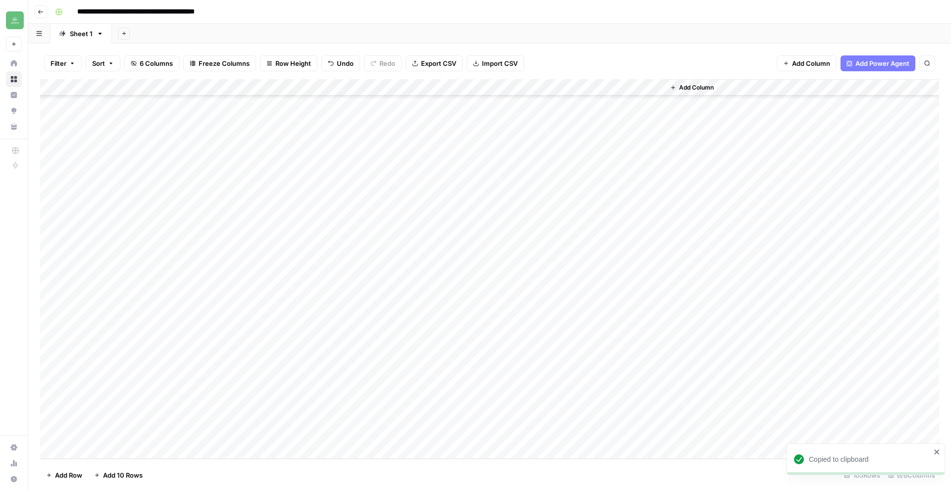
click at [621, 416] on div "Add Column" at bounding box center [489, 269] width 899 height 380
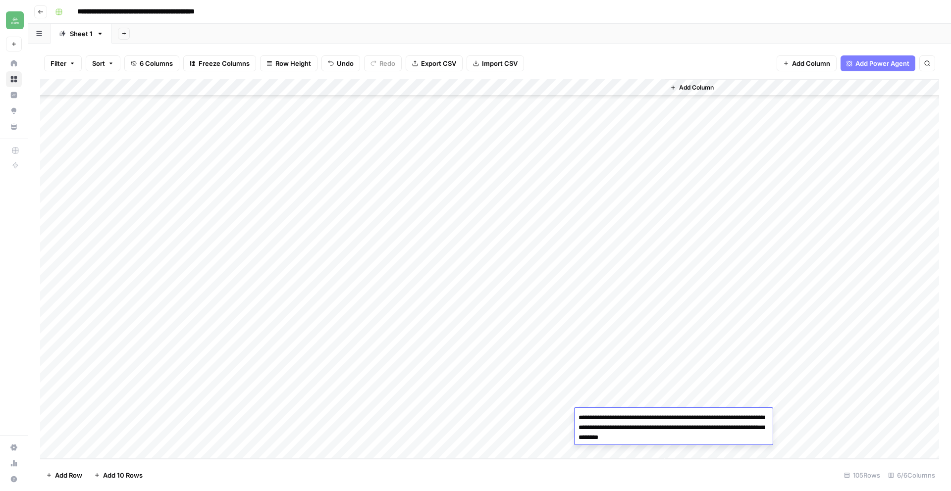
click at [595, 419] on textarea "**********" at bounding box center [674, 428] width 198 height 34
drag, startPoint x: 595, startPoint y: 419, endPoint x: 742, endPoint y: 437, distance: 148.8
click at [742, 437] on textarea "**********" at bounding box center [674, 428] width 198 height 34
click at [142, 429] on div "Add Column" at bounding box center [489, 269] width 899 height 380
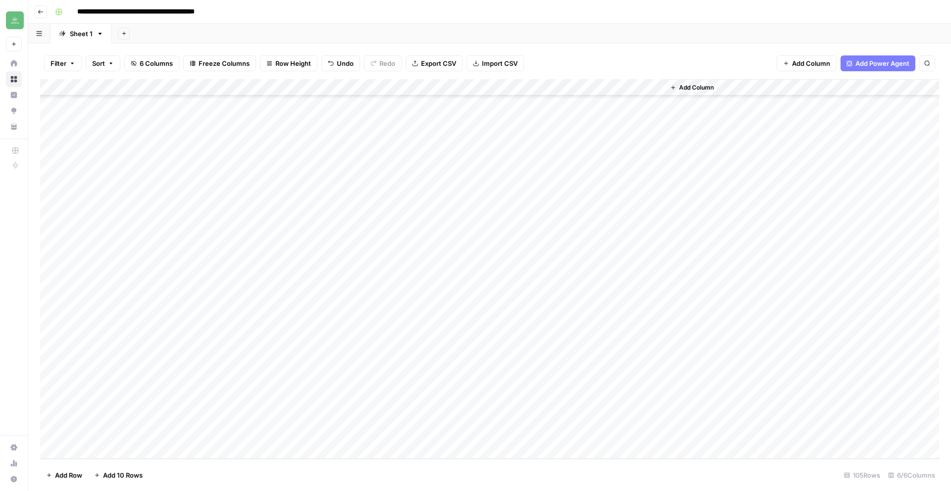
click at [146, 433] on div "Add Column" at bounding box center [489, 269] width 899 height 380
type textarea "**********"
click at [250, 434] on div "Add Column" at bounding box center [489, 269] width 899 height 380
type textarea "**********"
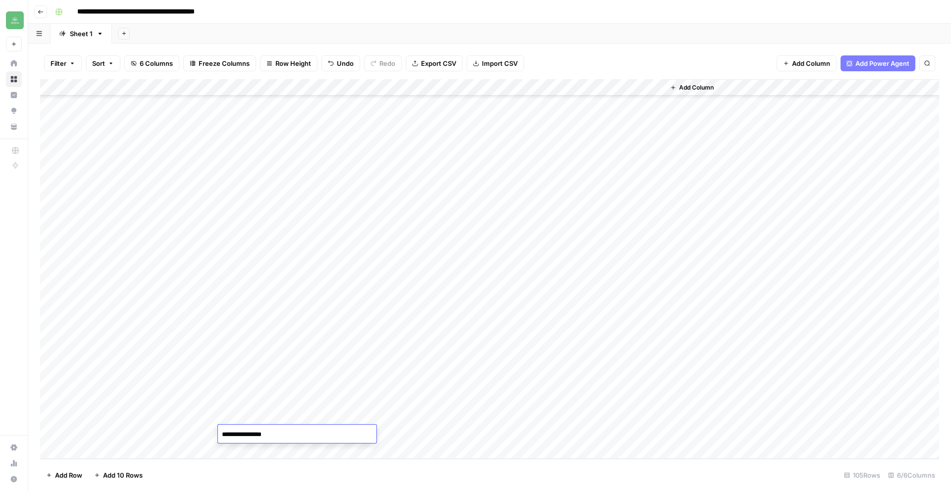
click at [182, 434] on div "Add Column" at bounding box center [489, 269] width 899 height 380
click at [199, 432] on div "Add Column" at bounding box center [489, 269] width 899 height 380
click at [199, 432] on textarea at bounding box center [153, 435] width 158 height 14
type textarea "**********"
click at [385, 434] on div "Add Column" at bounding box center [489, 269] width 899 height 380
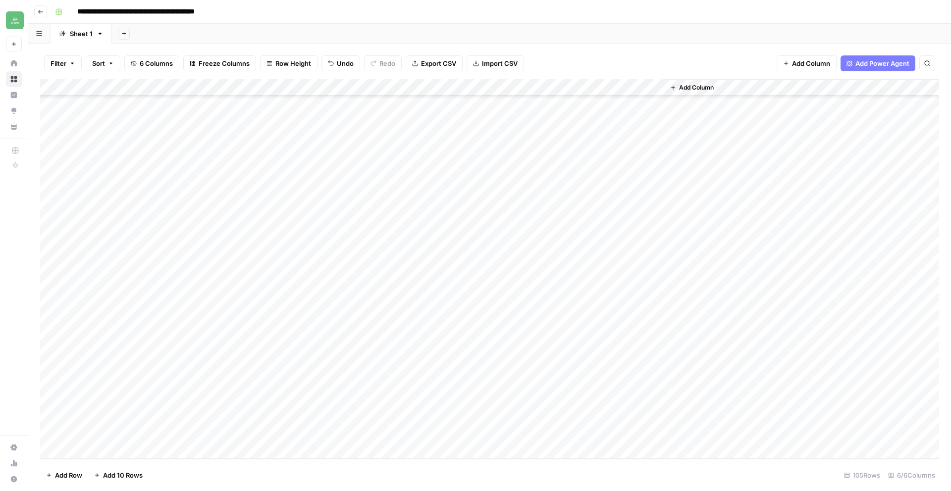
click at [528, 433] on div "Add Column" at bounding box center [489, 269] width 899 height 380
click at [473, 432] on div "Add Column" at bounding box center [489, 269] width 899 height 380
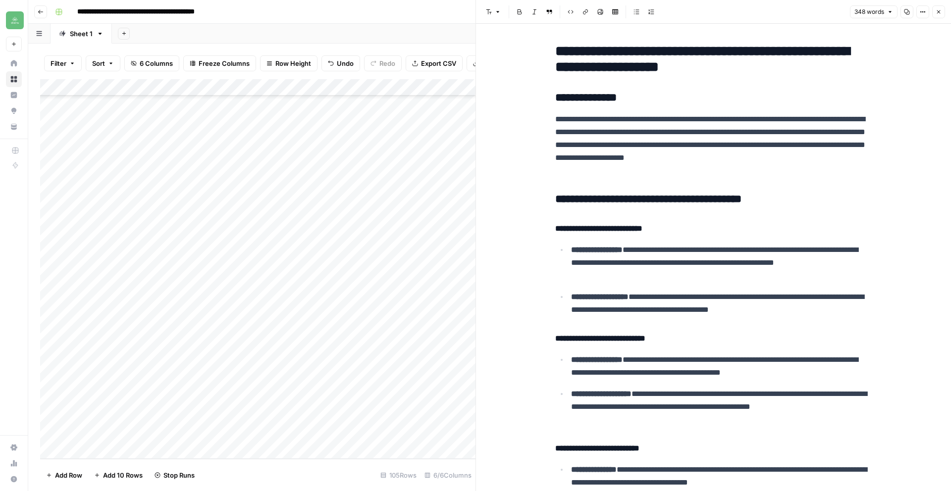
click at [907, 10] on icon "button" at bounding box center [906, 11] width 5 height 5
click at [938, 14] on icon "button" at bounding box center [939, 12] width 6 height 6
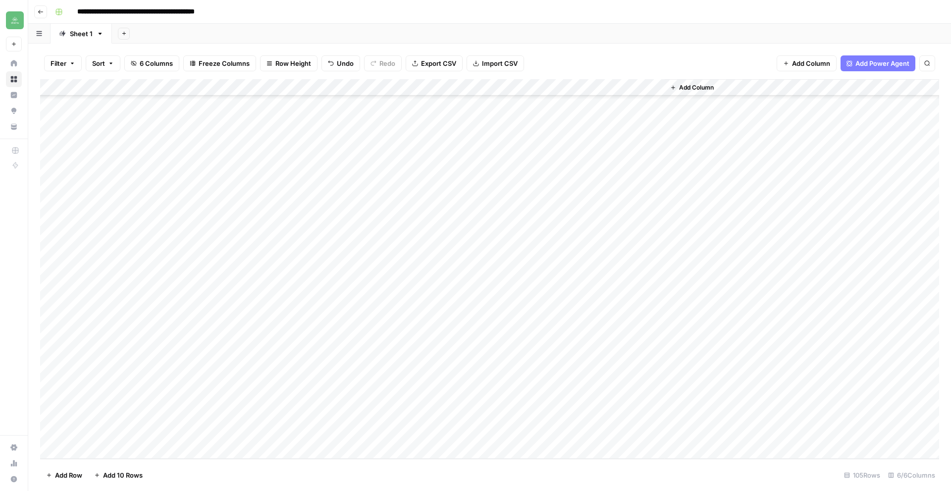
click at [613, 437] on div "Add Column" at bounding box center [489, 269] width 899 height 380
click at [615, 436] on div "Add Column" at bounding box center [489, 269] width 899 height 380
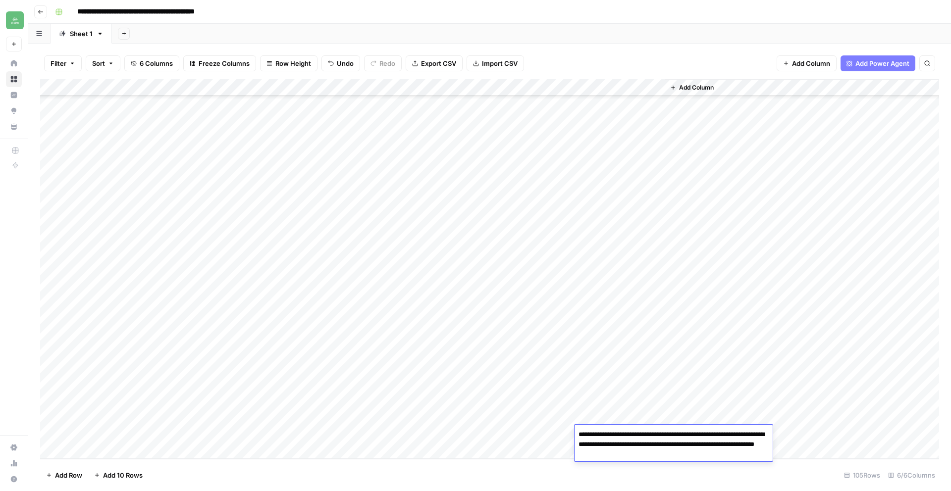
drag, startPoint x: 594, startPoint y: 436, endPoint x: 724, endPoint y: 456, distance: 131.3
click at [724, 456] on textarea "**********" at bounding box center [674, 445] width 198 height 34
click at [685, 456] on textarea "**********" at bounding box center [674, 445] width 198 height 34
click at [593, 434] on textarea "**********" at bounding box center [674, 445] width 198 height 34
drag, startPoint x: 578, startPoint y: 435, endPoint x: 720, endPoint y: 445, distance: 142.5
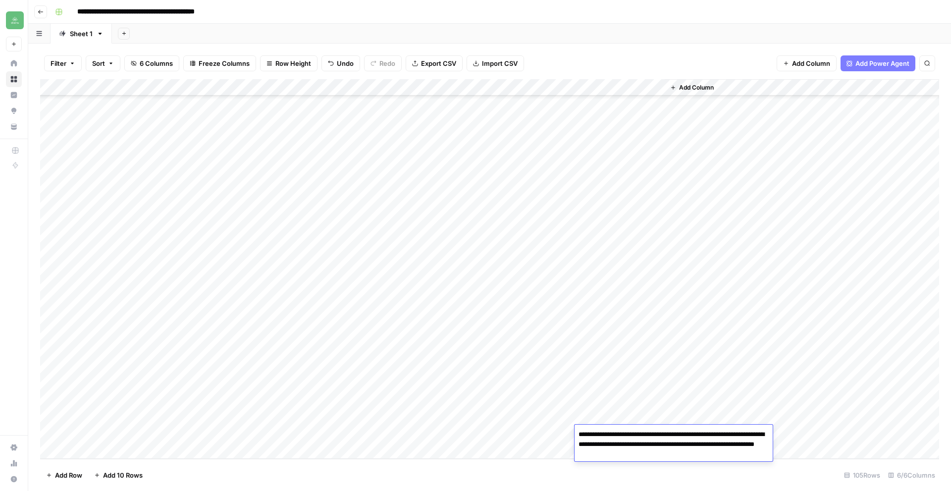
click at [729, 445] on textarea "**********" at bounding box center [674, 445] width 198 height 34
click at [734, 448] on textarea "**********" at bounding box center [674, 445] width 198 height 34
drag, startPoint x: 732, startPoint y: 444, endPoint x: 754, endPoint y: 454, distance: 24.8
click at [754, 454] on textarea "**********" at bounding box center [674, 445] width 198 height 34
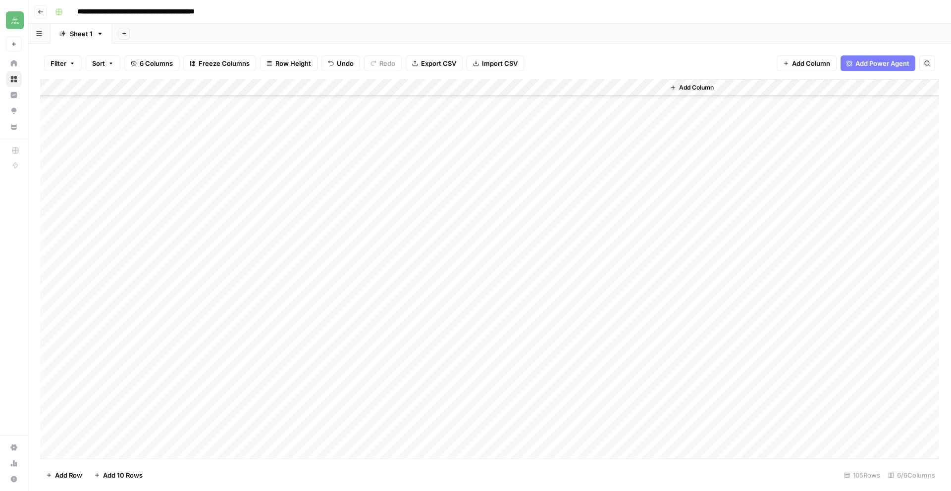
click at [781, 246] on div "Add Column" at bounding box center [802, 269] width 274 height 380
click at [301, 86] on div "Add Column" at bounding box center [489, 269] width 899 height 380
click at [254, 194] on span "Filter" at bounding box center [281, 193] width 87 height 10
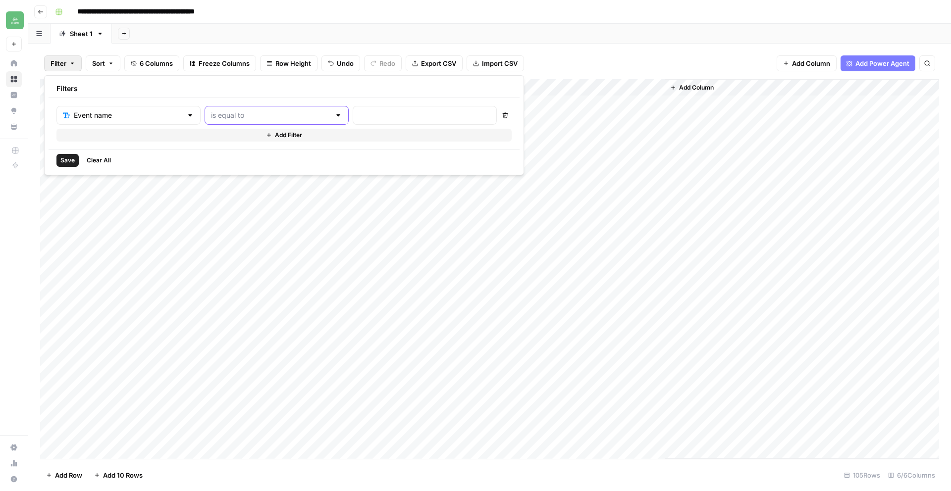
click at [272, 118] on input "text" at bounding box center [270, 115] width 119 height 10
click at [223, 163] on span "contains" at bounding box center [235, 168] width 97 height 10
type input "contains"
click at [359, 118] on input "text" at bounding box center [424, 115] width 131 height 10
type input "[US_STATE]"
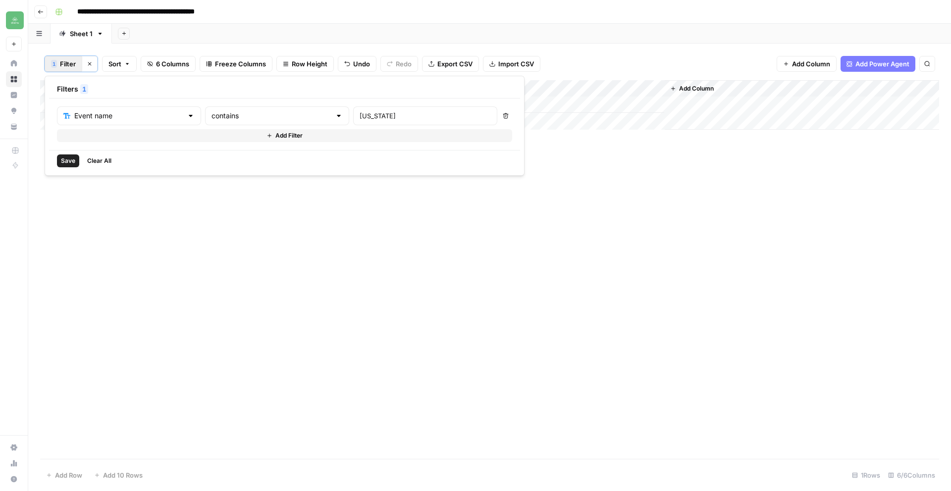
click at [609, 183] on div "Add Column" at bounding box center [489, 269] width 899 height 379
click at [431, 107] on div "Add Column" at bounding box center [489, 105] width 899 height 50
click at [478, 106] on div "Add Column" at bounding box center [489, 105] width 899 height 50
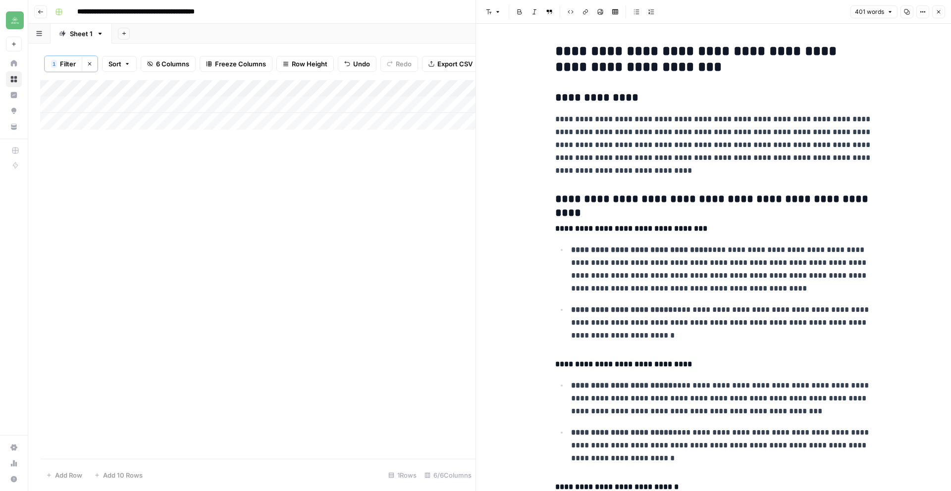
click at [904, 13] on icon "button" at bounding box center [907, 12] width 6 height 6
click at [933, 14] on button "Close" at bounding box center [938, 11] width 13 height 13
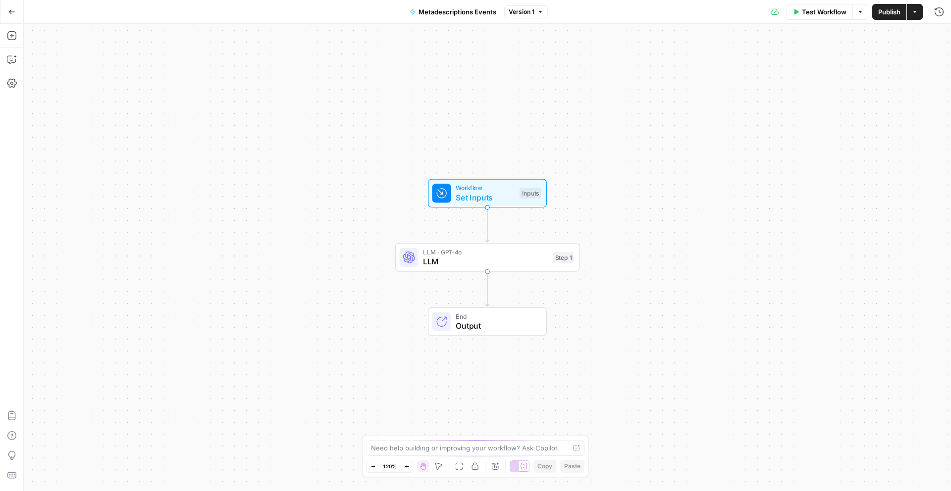
click at [518, 265] on span "LLM" at bounding box center [485, 262] width 125 height 12
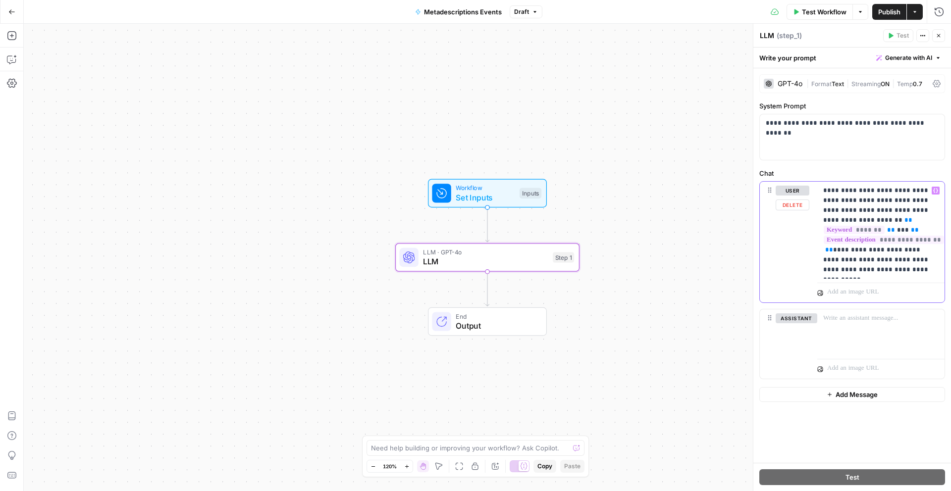
click at [925, 272] on p "**********" at bounding box center [880, 230] width 115 height 89
click at [897, 13] on span "Publish" at bounding box center [889, 12] width 22 height 10
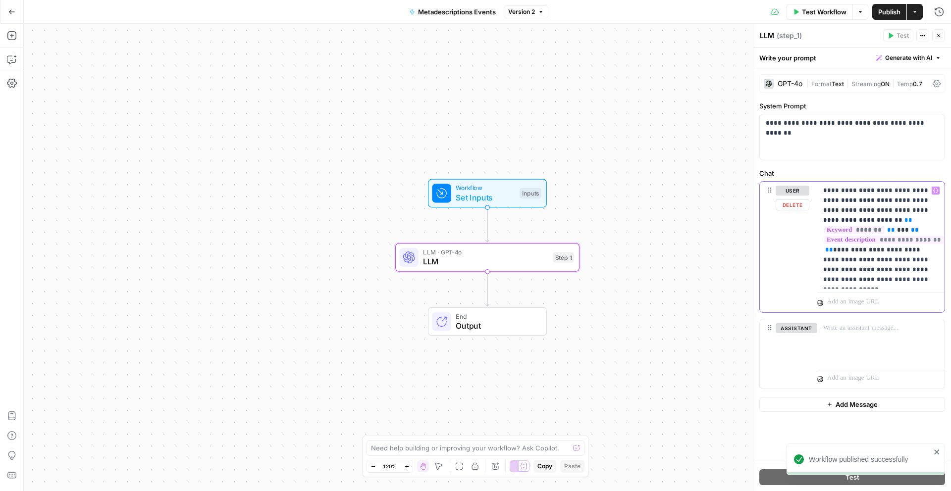
click at [917, 282] on p "**********" at bounding box center [880, 235] width 115 height 99
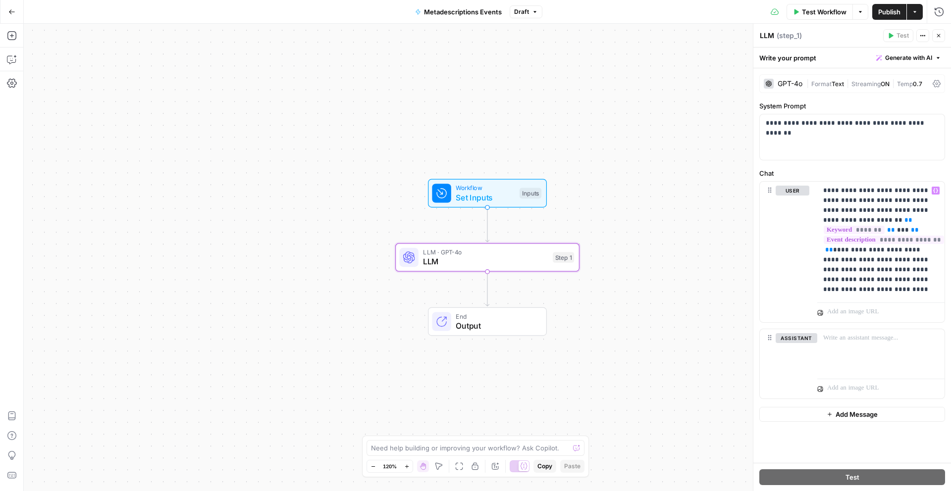
click at [886, 11] on span "Publish" at bounding box center [889, 12] width 22 height 10
click at [515, 197] on div "Workflow Set Inputs Inputs Test Step" at bounding box center [486, 193] width 109 height 20
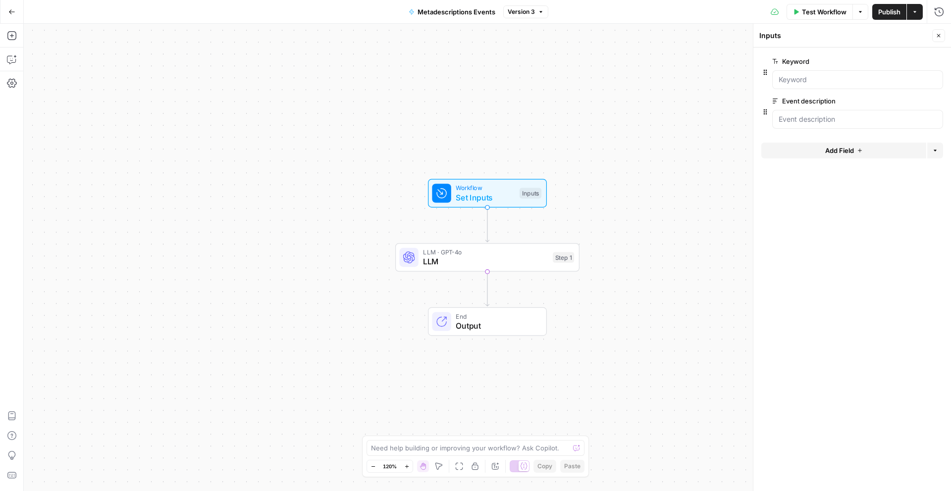
click at [854, 151] on button "Add Field" at bounding box center [843, 151] width 165 height 16
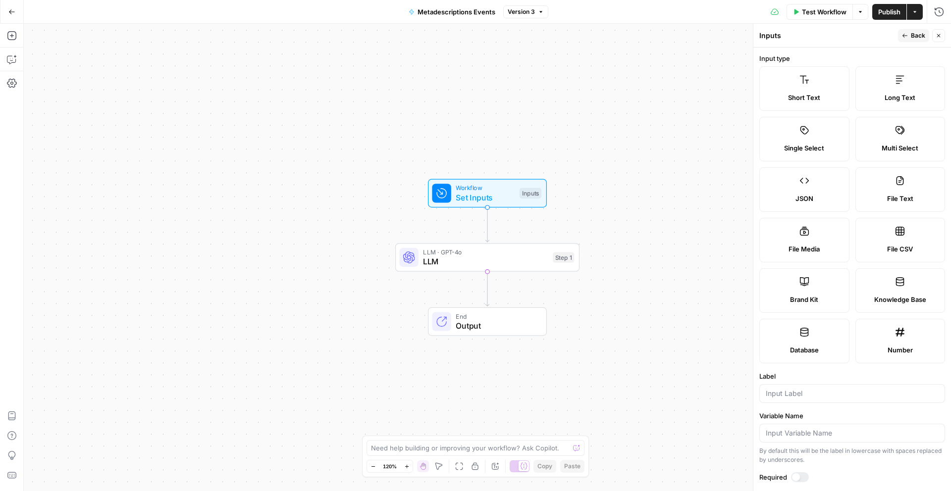
click at [939, 35] on icon "button" at bounding box center [939, 36] width 6 height 6
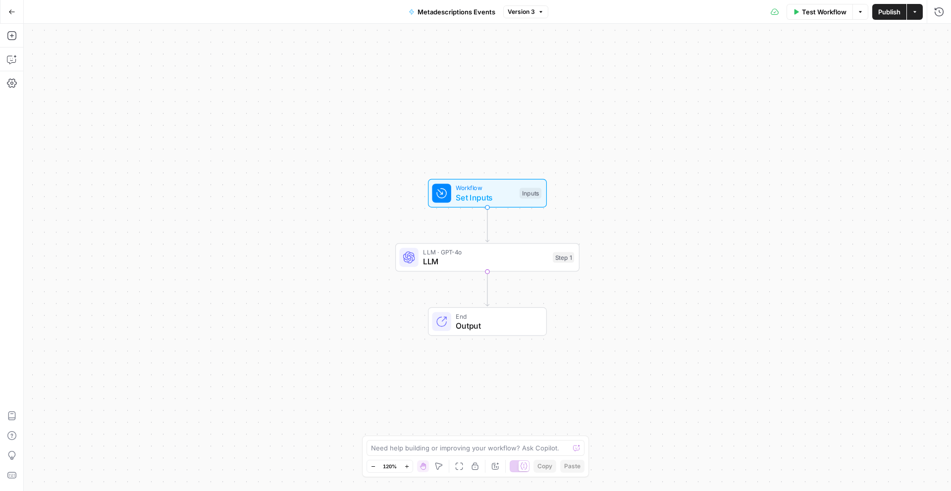
click at [507, 194] on span "Set Inputs" at bounding box center [485, 198] width 59 height 12
click at [915, 61] on span "edit field" at bounding box center [906, 61] width 22 height 8
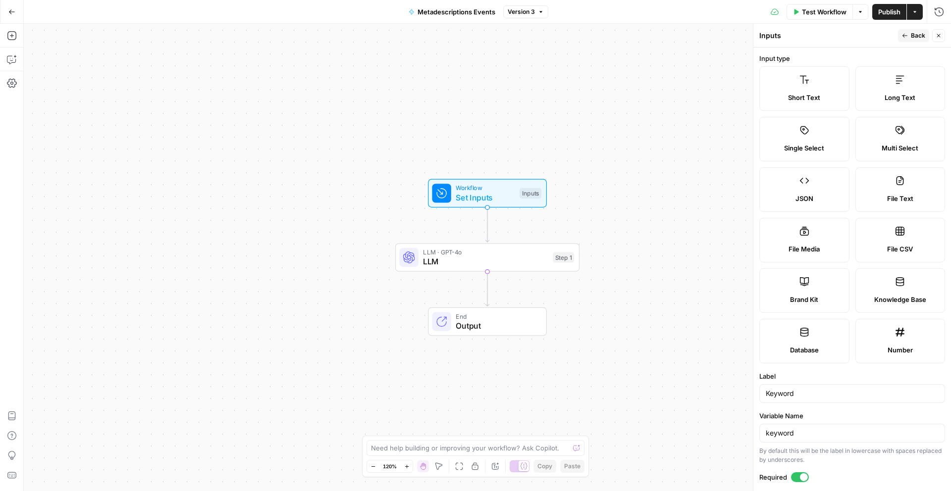
click at [805, 202] on span "JSON" at bounding box center [804, 199] width 18 height 10
click at [937, 35] on icon "button" at bounding box center [939, 36] width 6 height 6
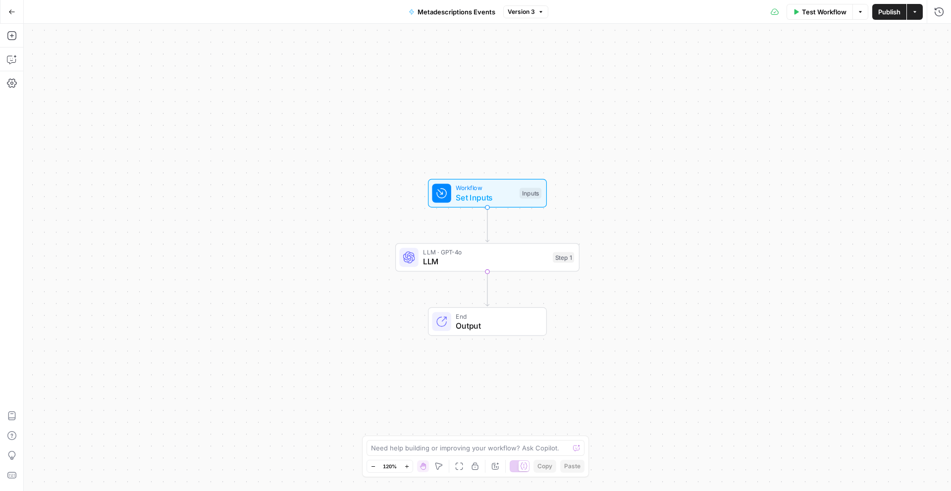
click at [497, 183] on span "Workflow" at bounding box center [485, 187] width 59 height 9
click at [848, 156] on button "Add Field" at bounding box center [843, 151] width 165 height 16
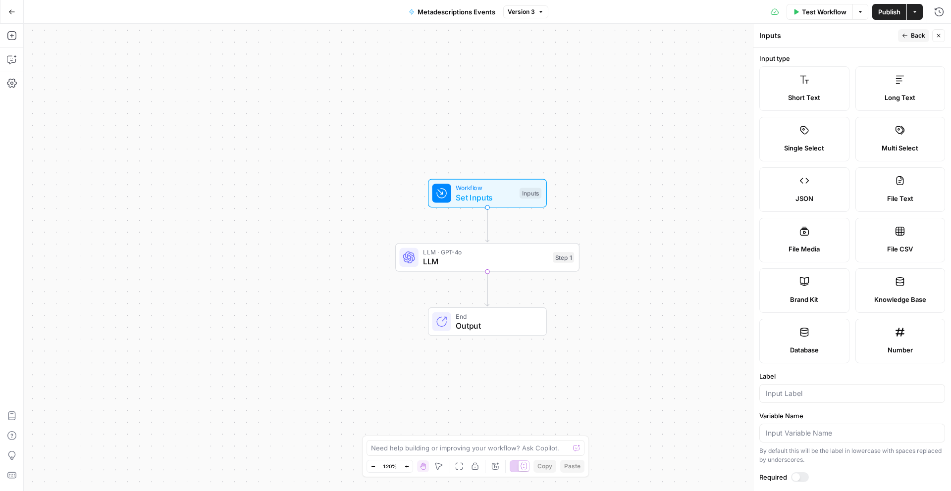
click at [794, 202] on div "JSON" at bounding box center [804, 199] width 73 height 10
click at [799, 390] on input "Label" at bounding box center [852, 394] width 173 height 10
type input "URL"
click at [737, 408] on div "Workflow Set Inputs Inputs LLM · GPT-4o LLM Step 1 End Output" at bounding box center [487, 258] width 927 height 468
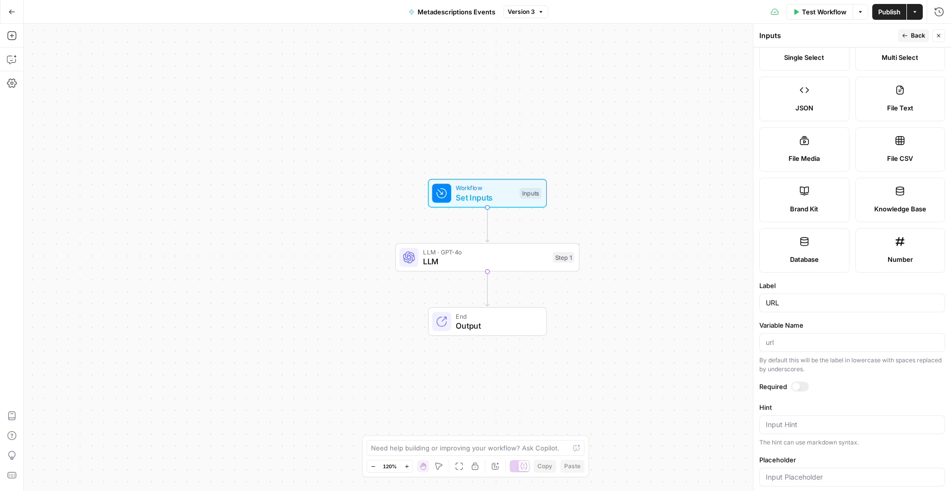
scroll to position [178, 0]
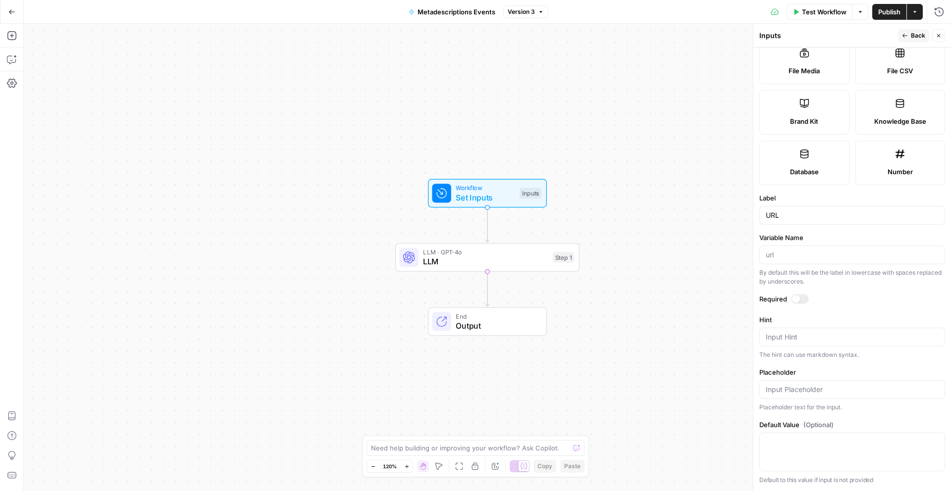
click at [801, 301] on div at bounding box center [800, 299] width 18 height 10
click at [936, 39] on button "Close" at bounding box center [938, 35] width 13 height 13
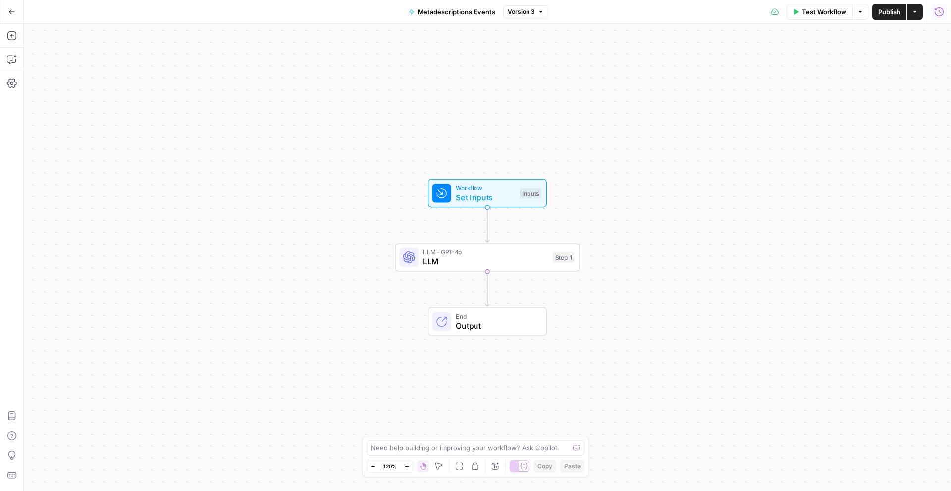
click at [885, 11] on span "Publish" at bounding box center [889, 12] width 22 height 10
click at [495, 260] on span "LLM" at bounding box center [485, 262] width 125 height 12
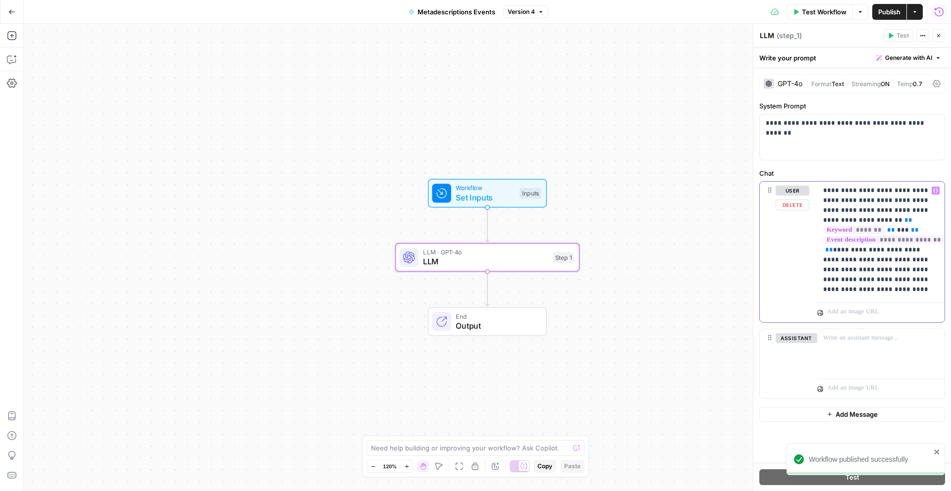
drag, startPoint x: 859, startPoint y: 291, endPoint x: 829, endPoint y: 200, distance: 95.9
click at [820, 190] on div "**********" at bounding box center [880, 240] width 127 height 117
click at [886, 294] on p "**********" at bounding box center [880, 240] width 115 height 109
click at [874, 291] on p "**********" at bounding box center [880, 240] width 115 height 109
click at [872, 292] on p "**********" at bounding box center [880, 240] width 115 height 109
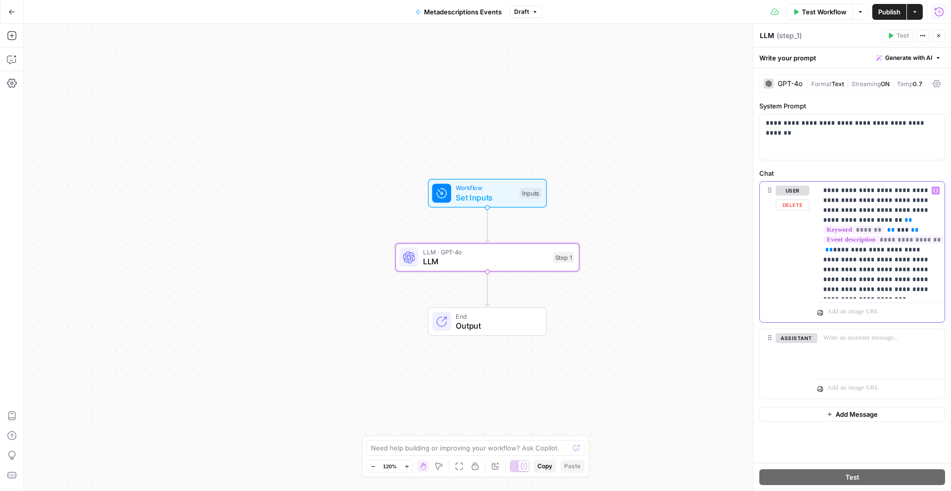
click at [907, 290] on p "**********" at bounding box center [880, 240] width 115 height 109
click at [10, 33] on icon "button" at bounding box center [12, 36] width 10 height 10
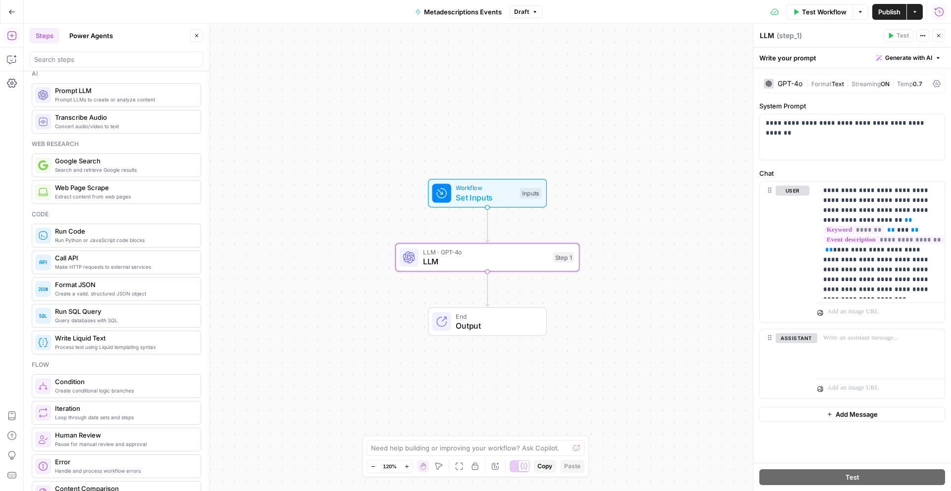
scroll to position [0, 0]
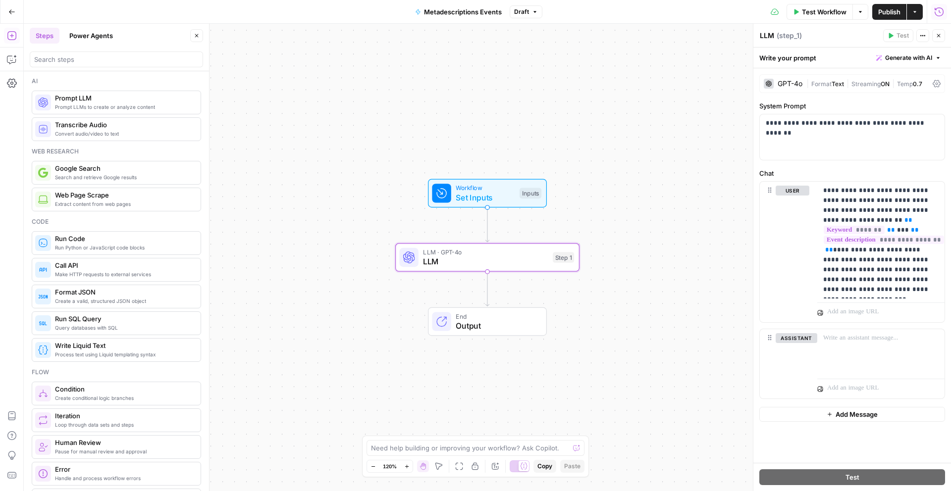
click at [111, 200] on span "Extract content from web pages" at bounding box center [124, 204] width 138 height 8
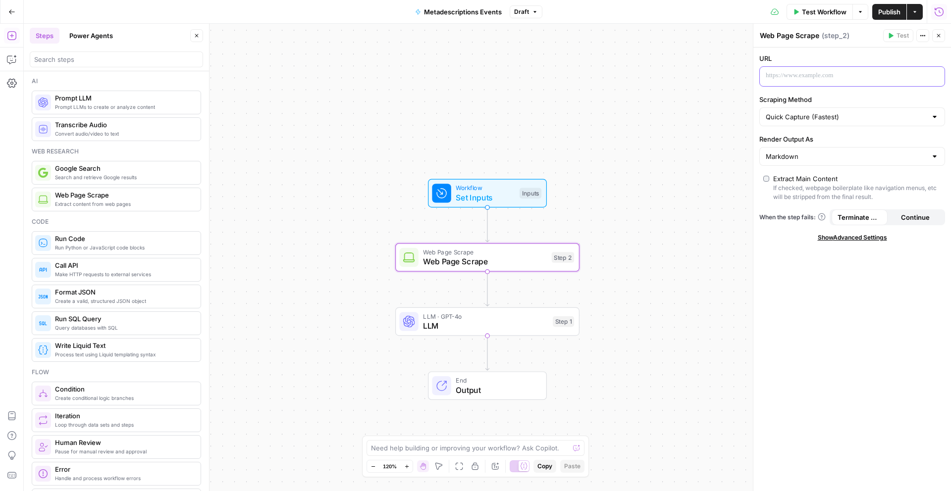
click at [902, 80] on p at bounding box center [844, 76] width 157 height 10
click at [938, 76] on span "Variables Menu" at bounding box center [938, 76] width 0 height 0
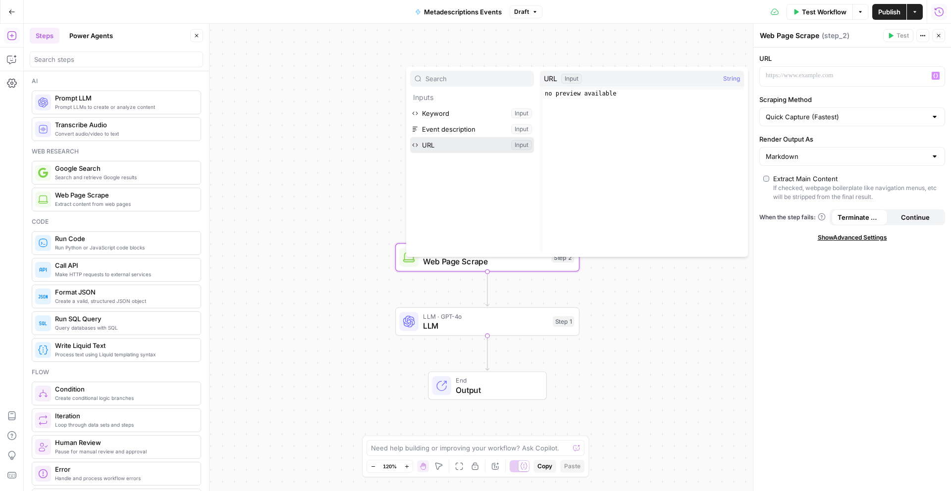
click at [453, 141] on button "Select variable URL" at bounding box center [472, 145] width 124 height 16
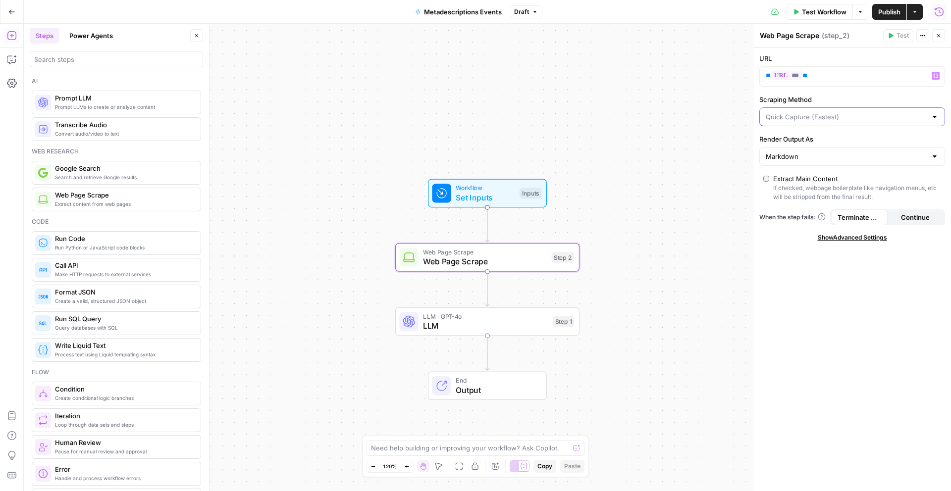
click at [806, 119] on input "Scraping Method" at bounding box center [846, 117] width 161 height 10
type input "Quick Capture (Fastest)"
click at [833, 99] on label "Scraping Method" at bounding box center [852, 100] width 186 height 10
click at [833, 112] on input "Quick Capture (Fastest)" at bounding box center [846, 117] width 161 height 10
type input "Quick Capture (Fastest)"
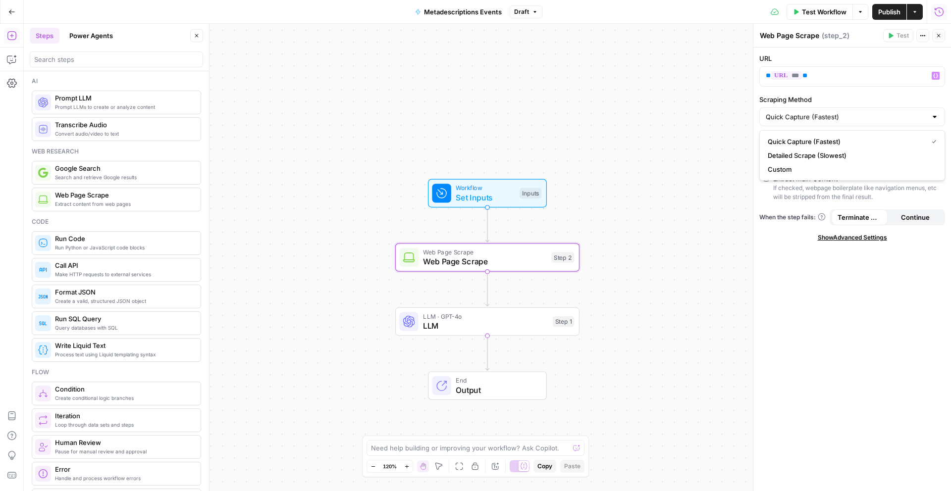
click at [853, 95] on label "Scraping Method" at bounding box center [852, 100] width 186 height 10
click at [853, 112] on input "Quick Capture (Fastest)" at bounding box center [846, 117] width 161 height 10
type input "Quick Capture (Fastest)"
click at [852, 96] on label "Scraping Method" at bounding box center [852, 100] width 186 height 10
click at [852, 112] on input "Quick Capture (Fastest)" at bounding box center [846, 117] width 161 height 10
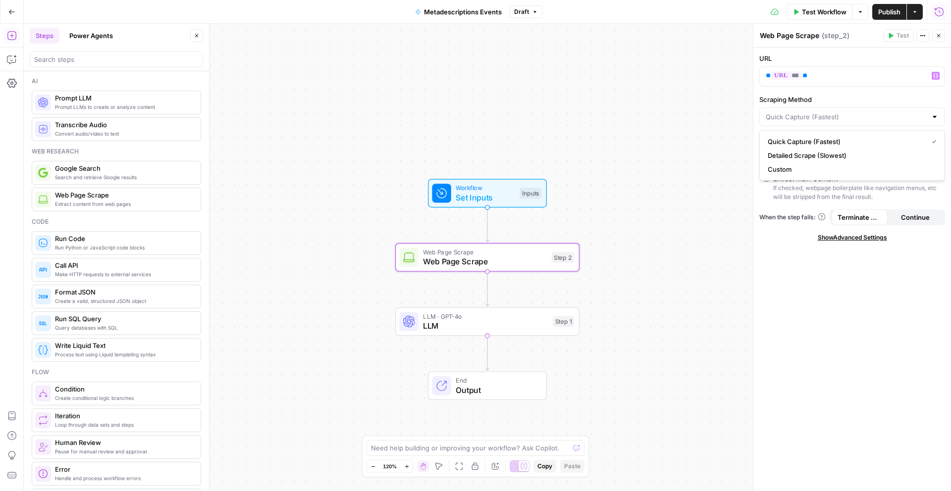
type input "Quick Capture (Fastest)"
click at [722, 113] on div "Workflow Set Inputs Inputs Web Page Scrape Web Page Scrape Step 2 LLM · GPT-4o …" at bounding box center [487, 258] width 927 height 468
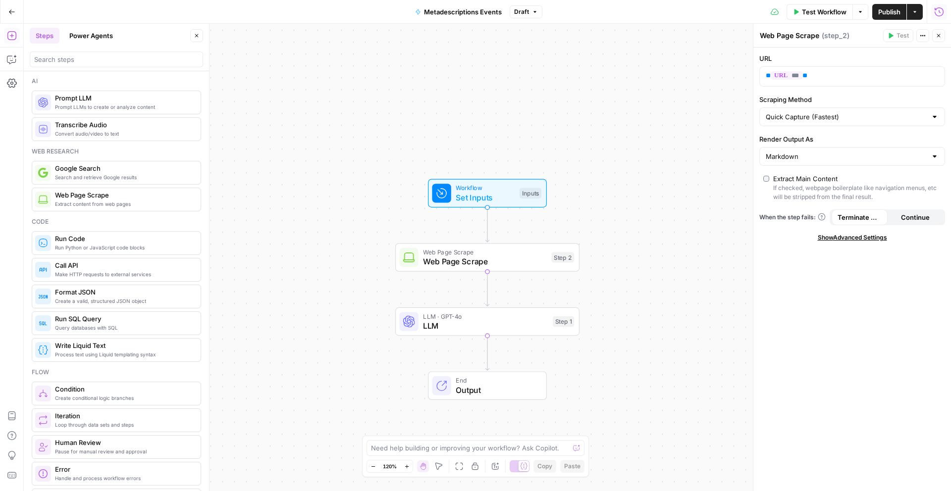
click at [795, 163] on div "Markdown" at bounding box center [852, 156] width 186 height 19
type input "Markdown"
click at [819, 141] on label "Render Output As" at bounding box center [852, 139] width 186 height 10
click at [819, 152] on input "Markdown" at bounding box center [846, 157] width 161 height 10
type input "Markdown"
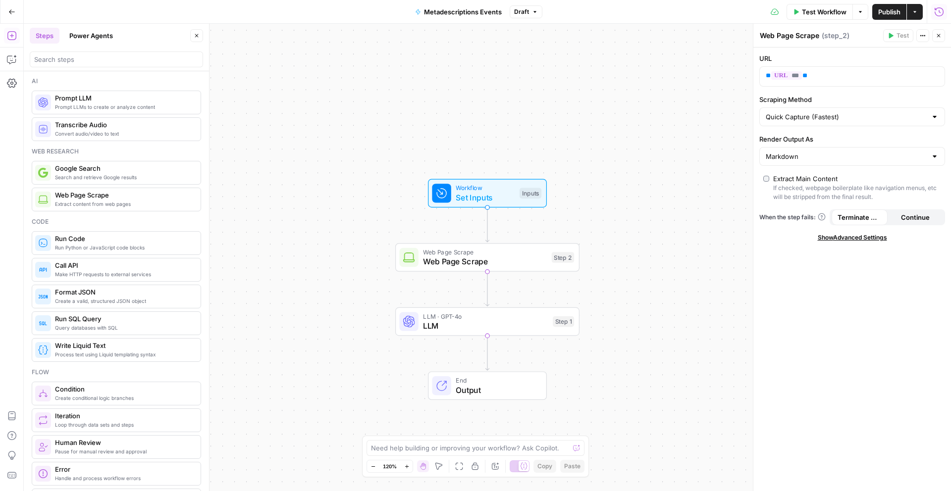
click at [710, 193] on div "Workflow Set Inputs Inputs Web Page Scrape Web Page Scrape Step 2 LLM · GPT-4o …" at bounding box center [487, 258] width 927 height 468
click at [893, 9] on span "Publish" at bounding box center [889, 12] width 22 height 10
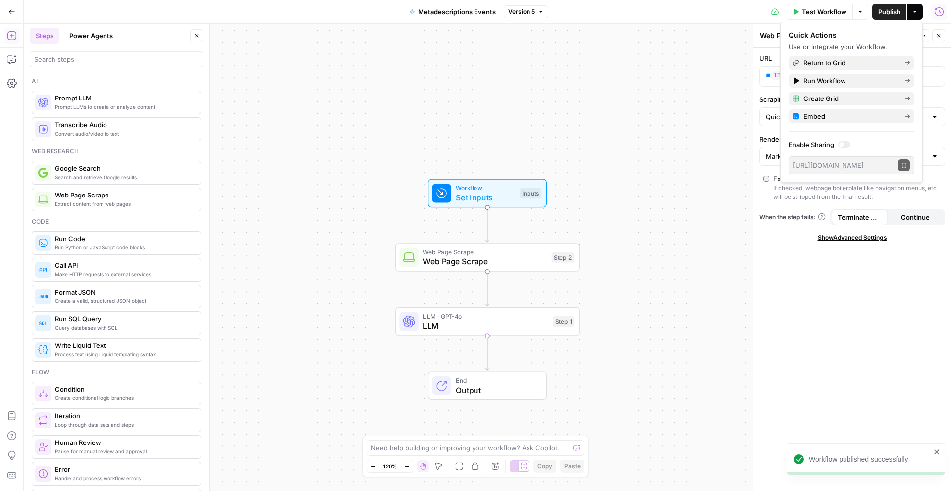
click at [451, 336] on div "Workflow Set Inputs Inputs Web Page Scrape Web Page Scrape Step 2 LLM · GPT-4o …" at bounding box center [487, 258] width 927 height 468
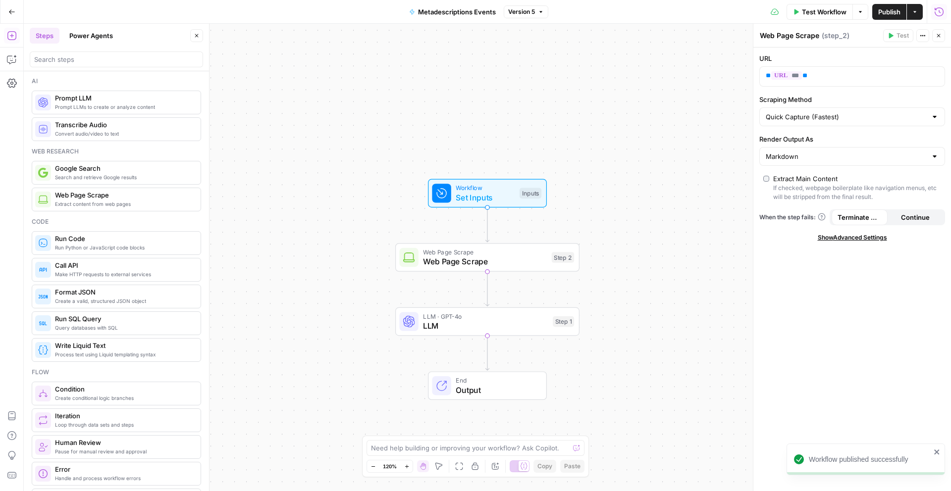
click at [463, 331] on span "LLM" at bounding box center [485, 326] width 125 height 12
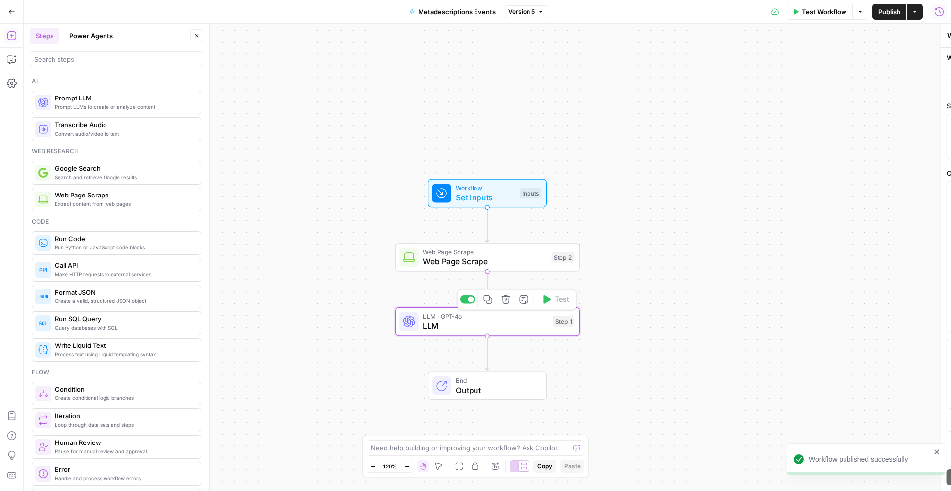
type textarea "LLM"
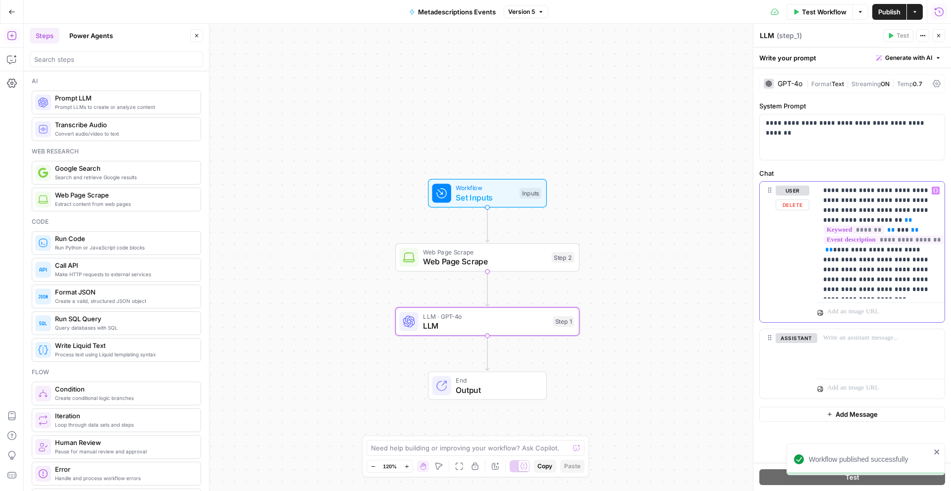
click at [878, 291] on p "**********" at bounding box center [880, 240] width 115 height 109
click at [903, 290] on p "**********" at bounding box center [880, 240] width 115 height 109
click at [938, 190] on icon "button" at bounding box center [935, 190] width 5 height 5
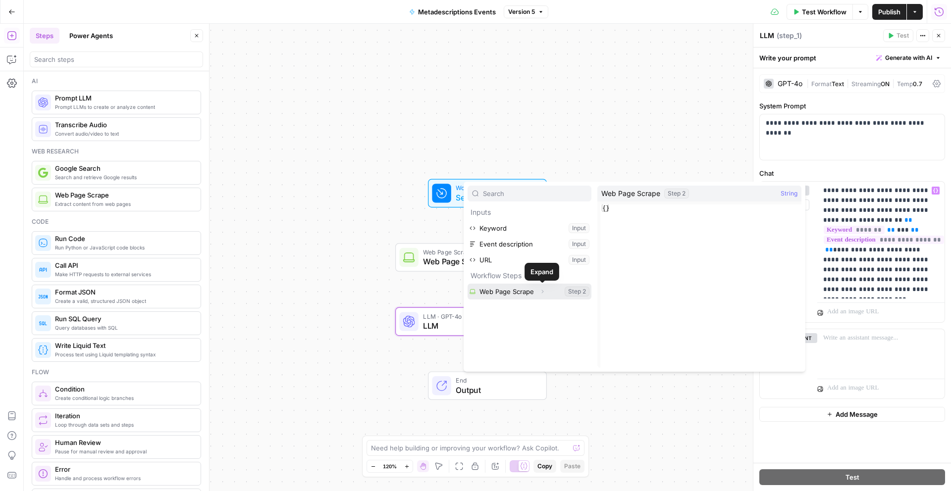
click at [536, 290] on button "Expand" at bounding box center [542, 291] width 13 height 13
click at [539, 292] on span "button" at bounding box center [542, 292] width 6 height 6
click at [536, 307] on button "Select variable Output" at bounding box center [534, 308] width 114 height 16
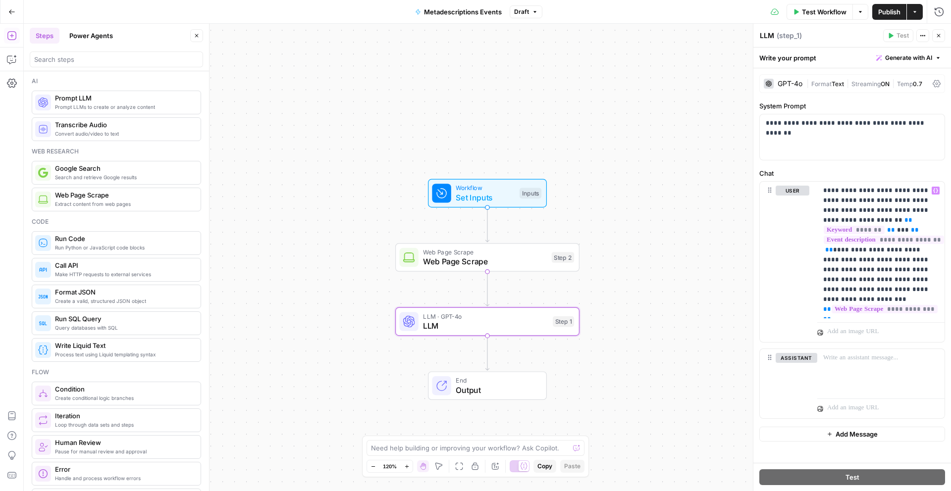
click at [901, 14] on button "Publish" at bounding box center [889, 12] width 34 height 16
